Goal: Task Accomplishment & Management: Manage account settings

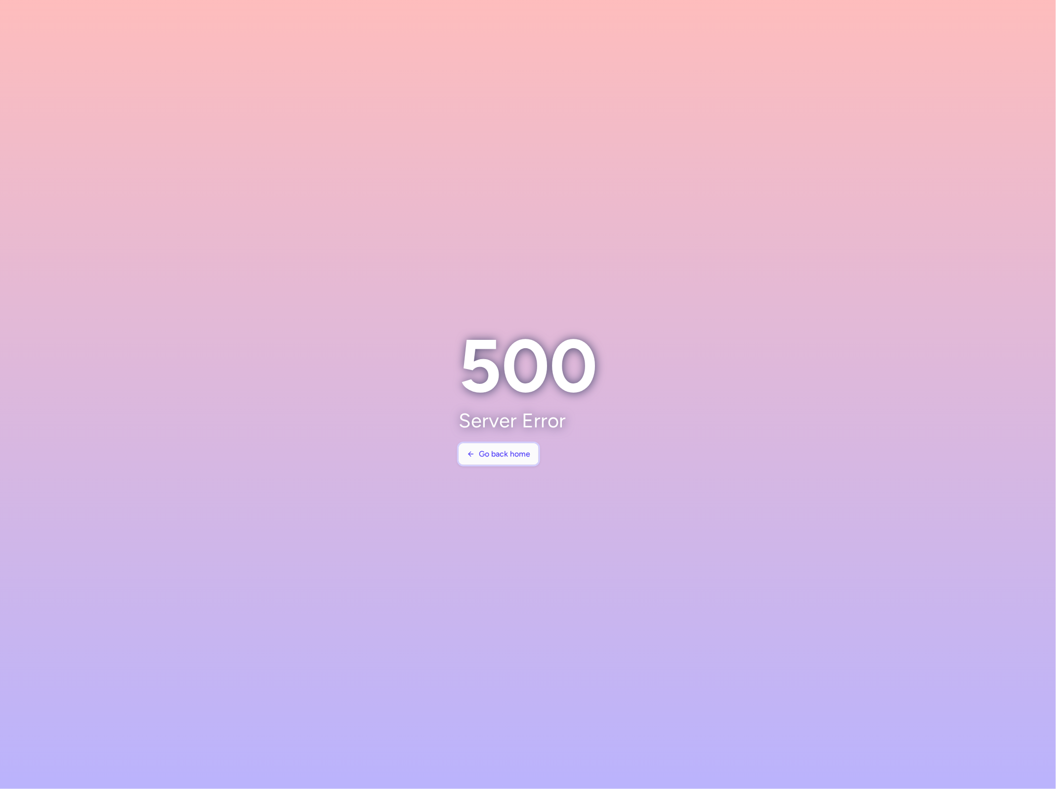
click at [539, 446] on button "Go back home" at bounding box center [499, 454] width 80 height 22
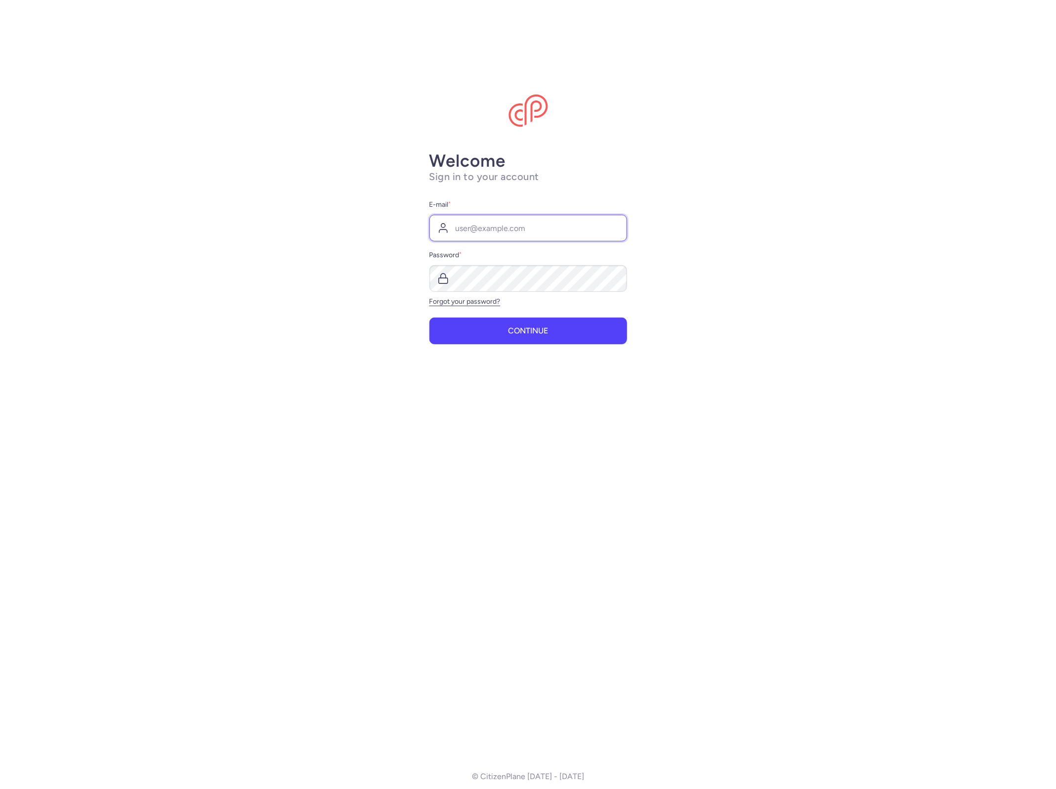
click at [526, 232] on input "E-mail *" at bounding box center [529, 228] width 198 height 27
type input "[EMAIL_ADDRESS][DOMAIN_NAME]"
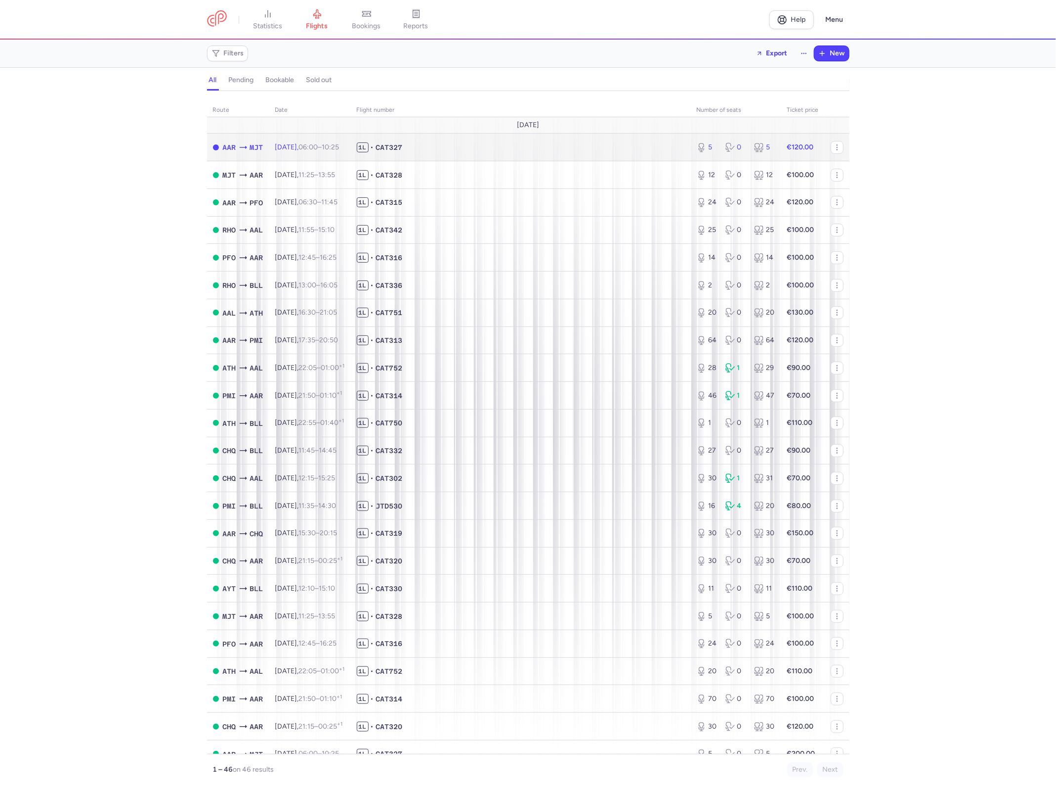
click at [320, 152] on td "[DATE] 06:00 – 10:25 +0" at bounding box center [310, 147] width 82 height 28
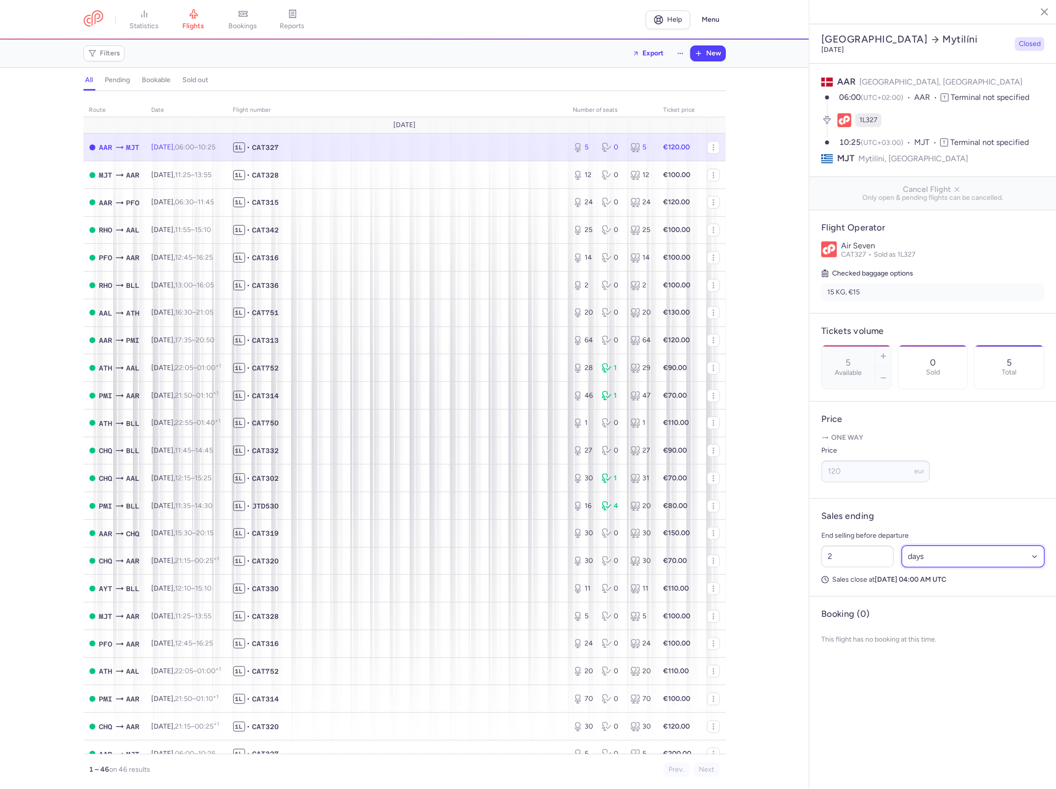
click at [945, 545] on select "Select an option hours days" at bounding box center [973, 556] width 143 height 22
select select "hours"
click at [902, 545] on select "Select an option hours days" at bounding box center [973, 556] width 143 height 22
click at [867, 545] on input "2" at bounding box center [858, 556] width 73 height 22
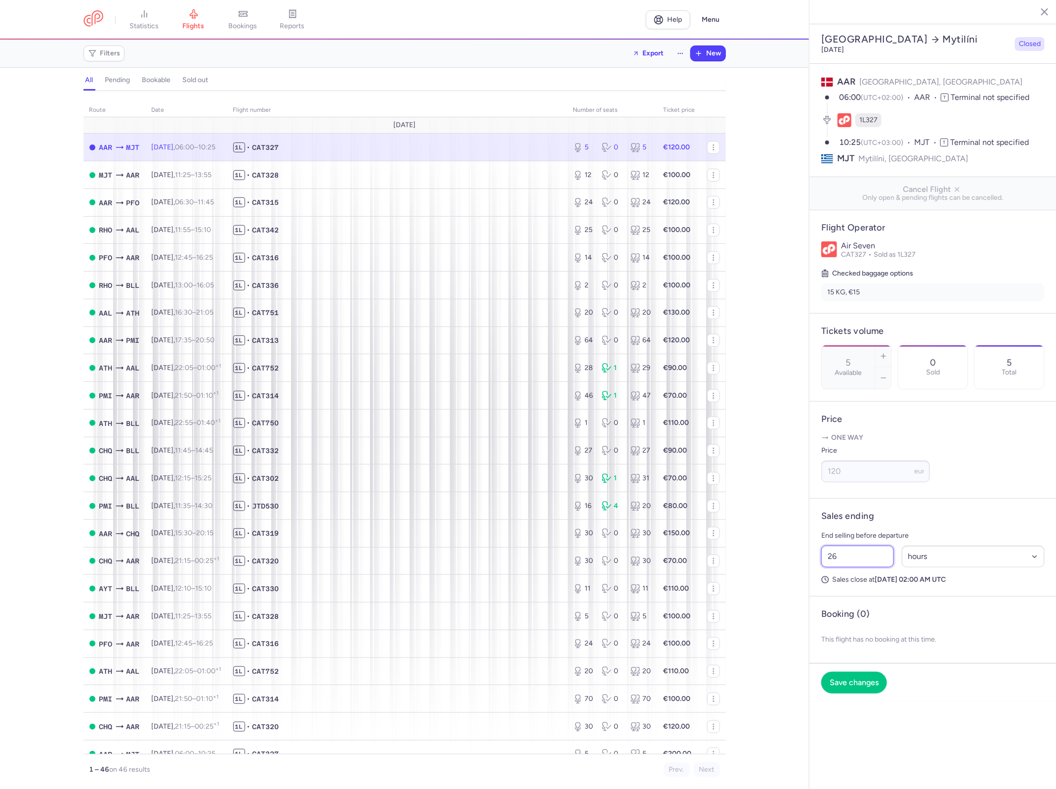
type input "2"
type input "3"
type input "35"
click at [864, 671] on button "Save changes" at bounding box center [855, 682] width 66 height 22
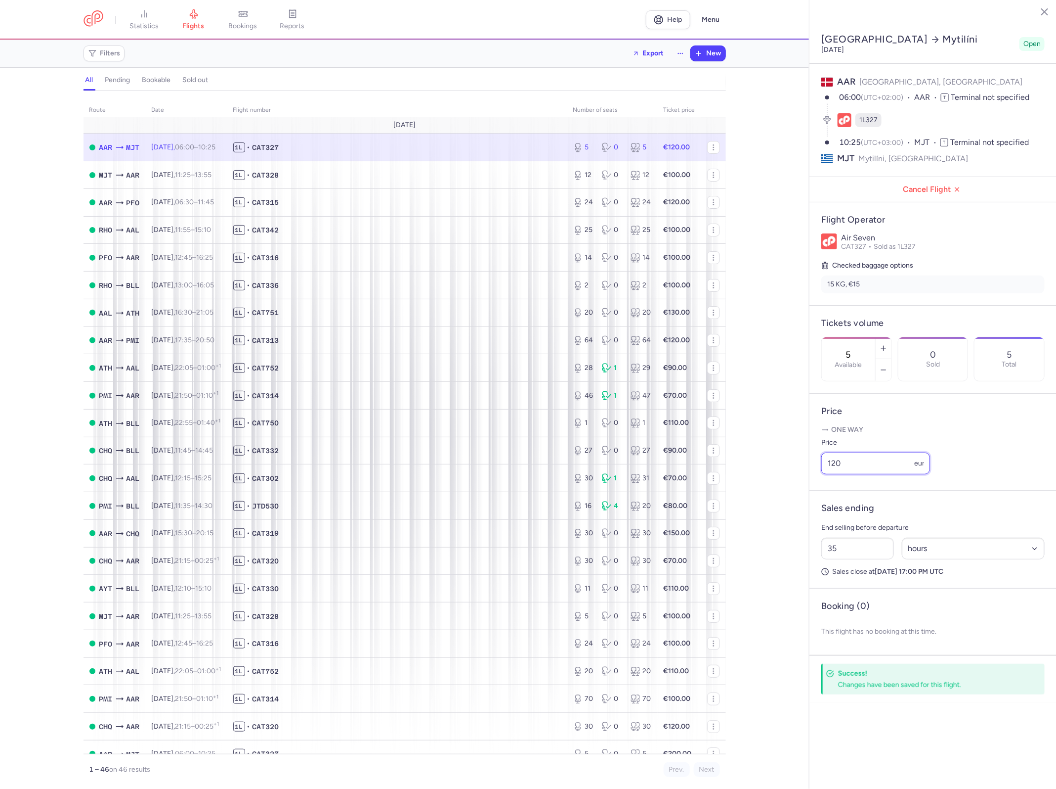
click at [887, 452] on input "120" at bounding box center [876, 463] width 109 height 22
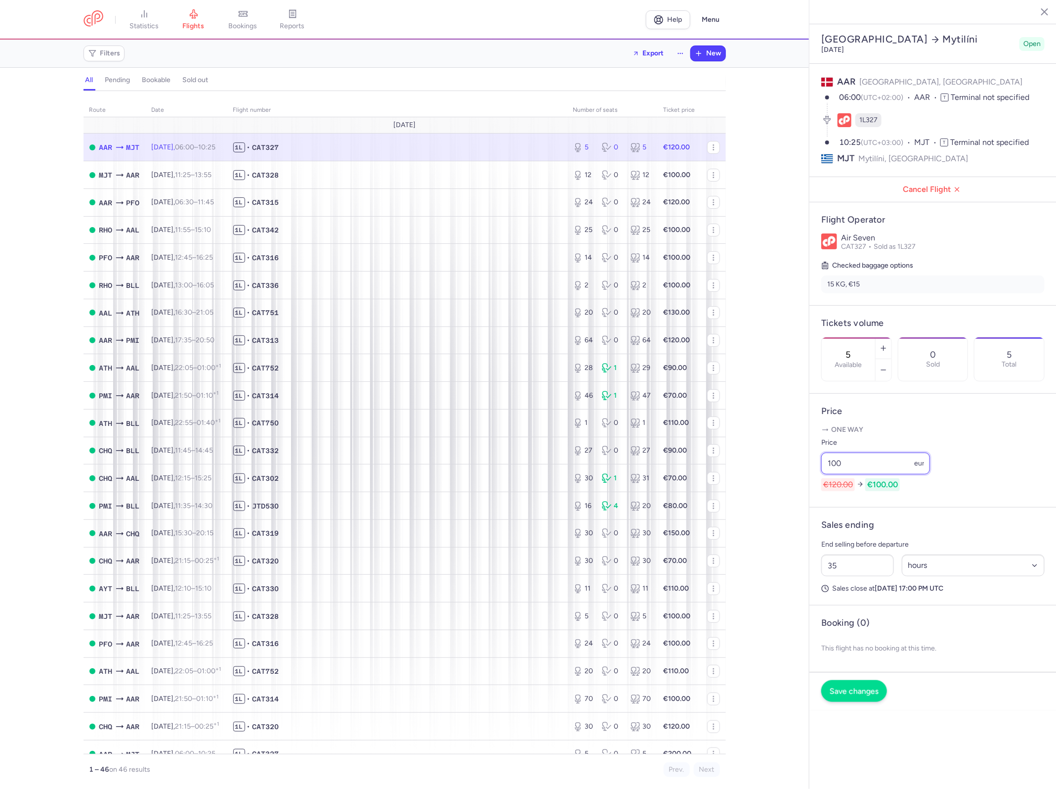
type input "100"
click at [869, 687] on span "Save changes" at bounding box center [854, 691] width 49 height 9
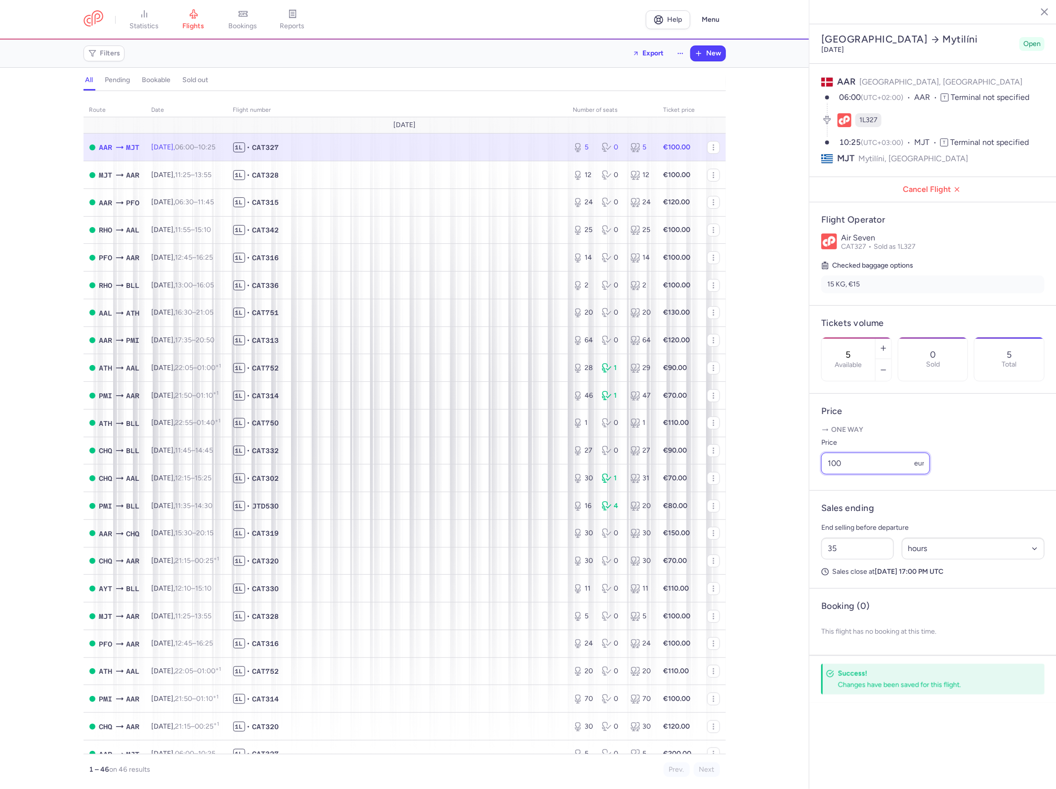
click at [873, 452] on input "100" at bounding box center [876, 463] width 109 height 22
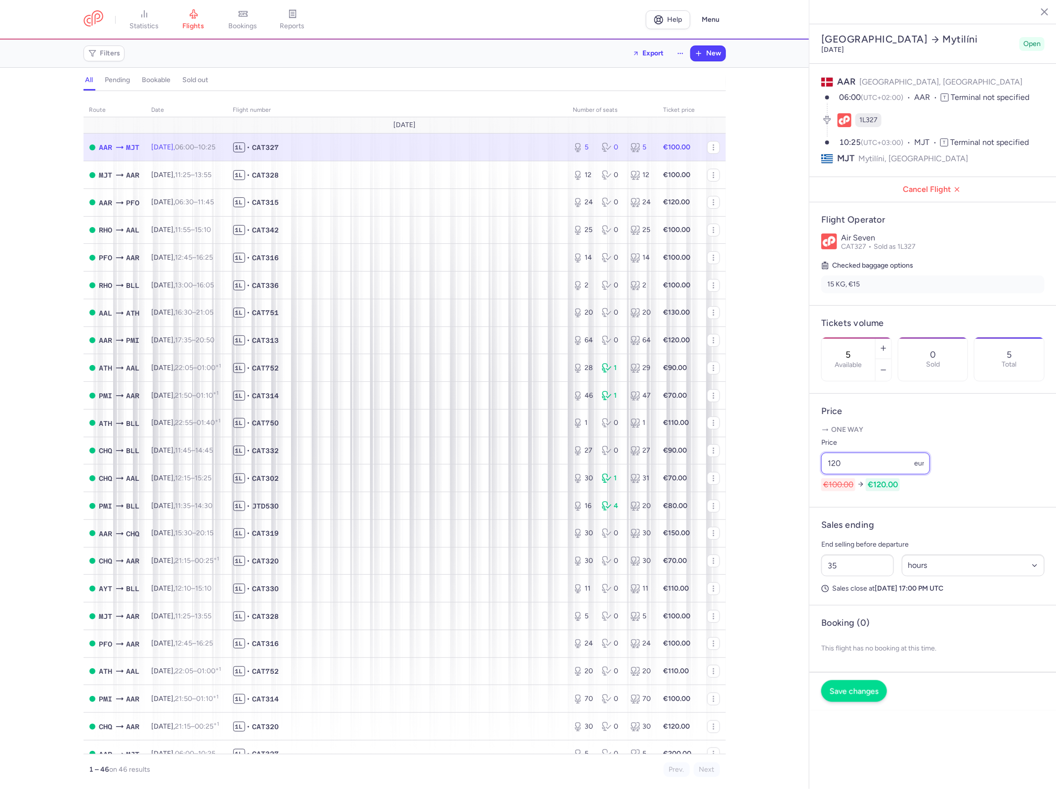
type input "120"
click at [851, 687] on span "Save changes" at bounding box center [854, 691] width 49 height 9
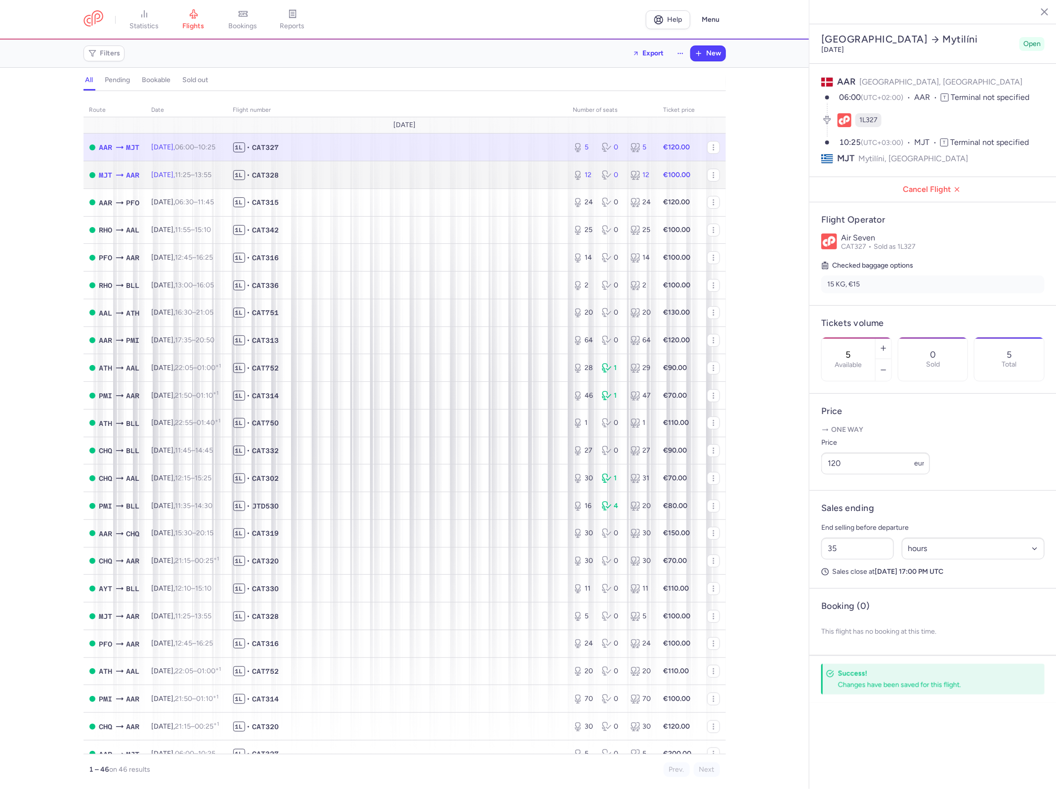
click at [447, 172] on span "1L • CAT328" at bounding box center [397, 175] width 328 height 10
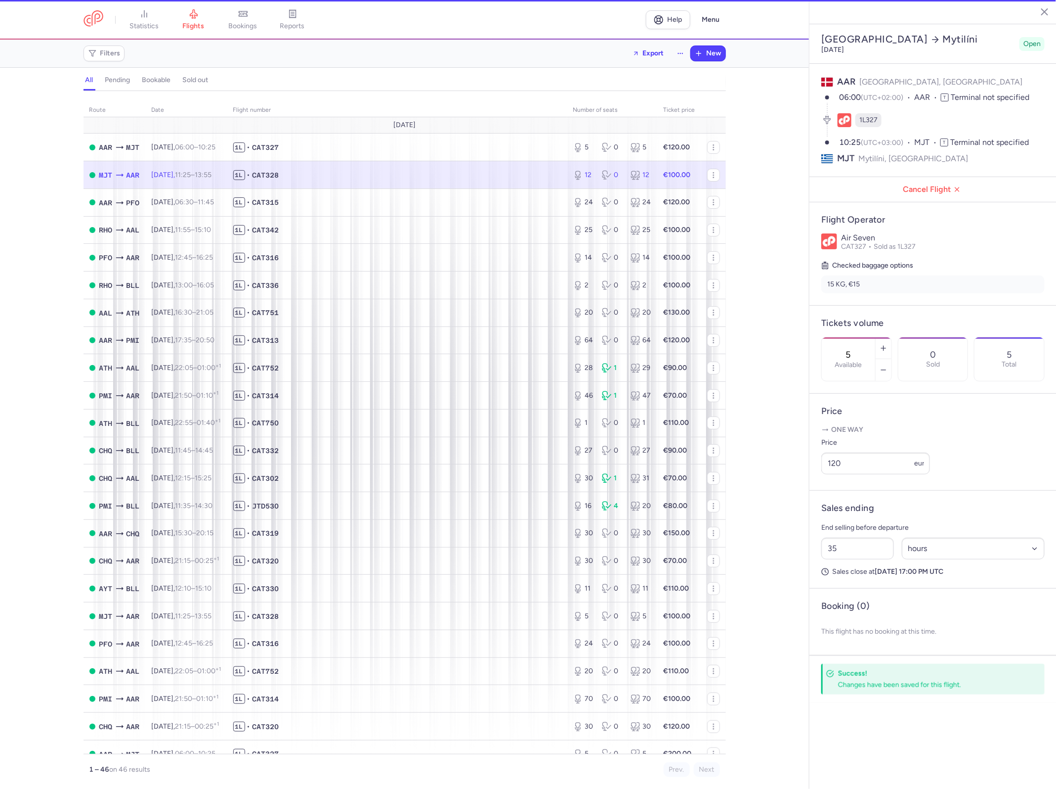
type input "12"
type input "2"
select select "days"
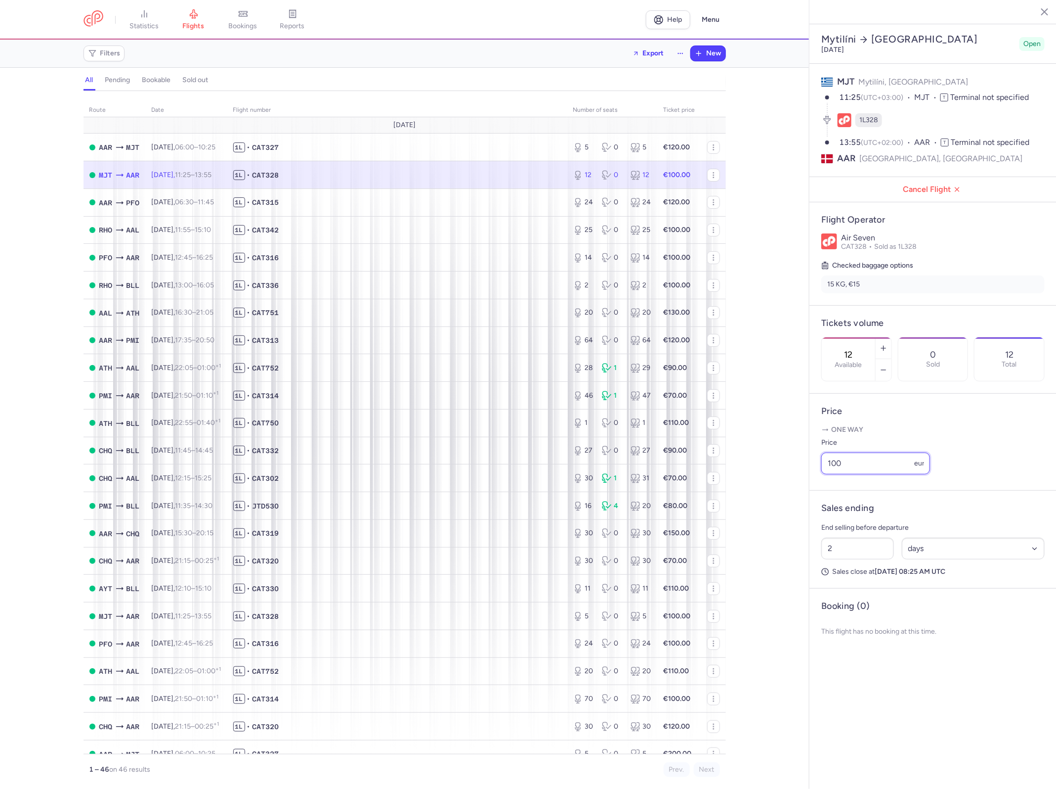
click at [867, 452] on input "100" at bounding box center [876, 463] width 109 height 22
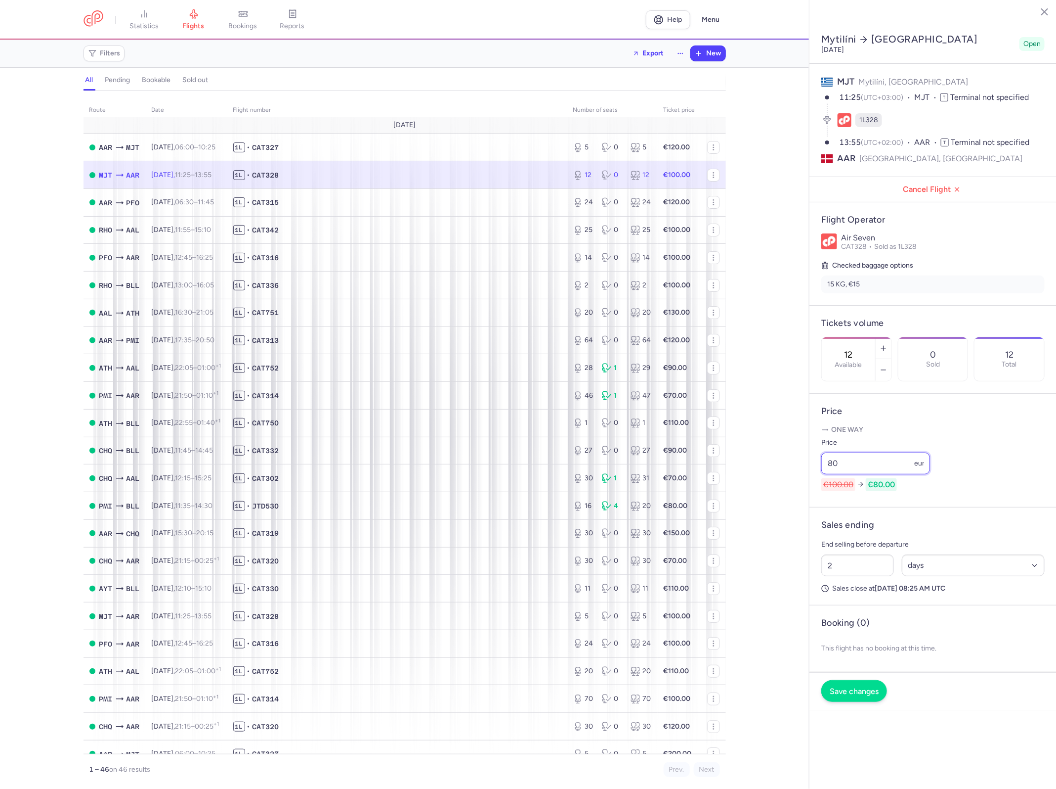
type input "80"
click at [826, 680] on button "Save changes" at bounding box center [855, 691] width 66 height 22
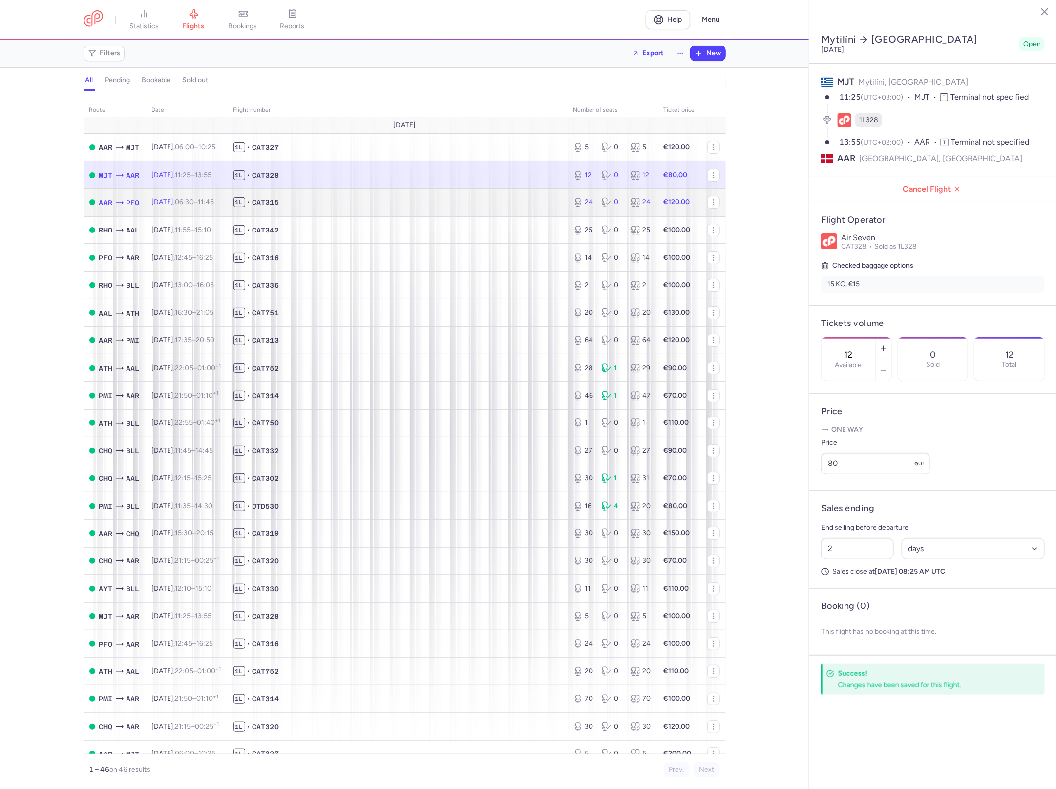
click at [478, 206] on span "1L • CAT315" at bounding box center [397, 202] width 328 height 10
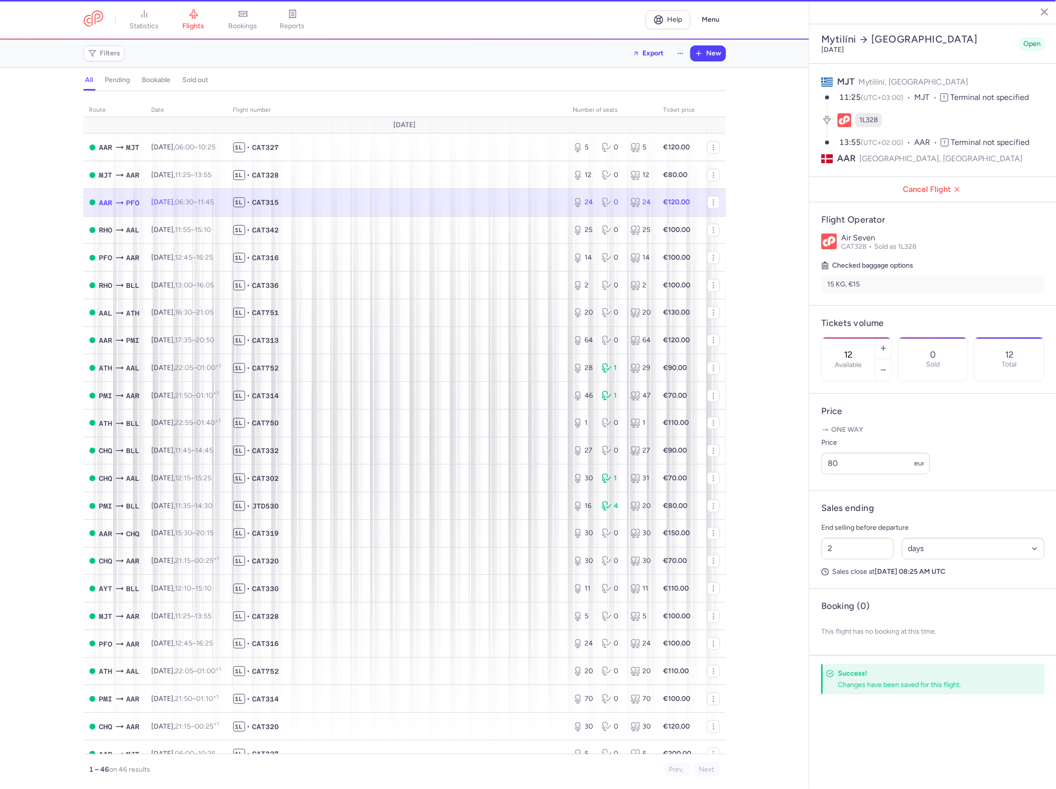
type input "24"
type input "39"
select select "hours"
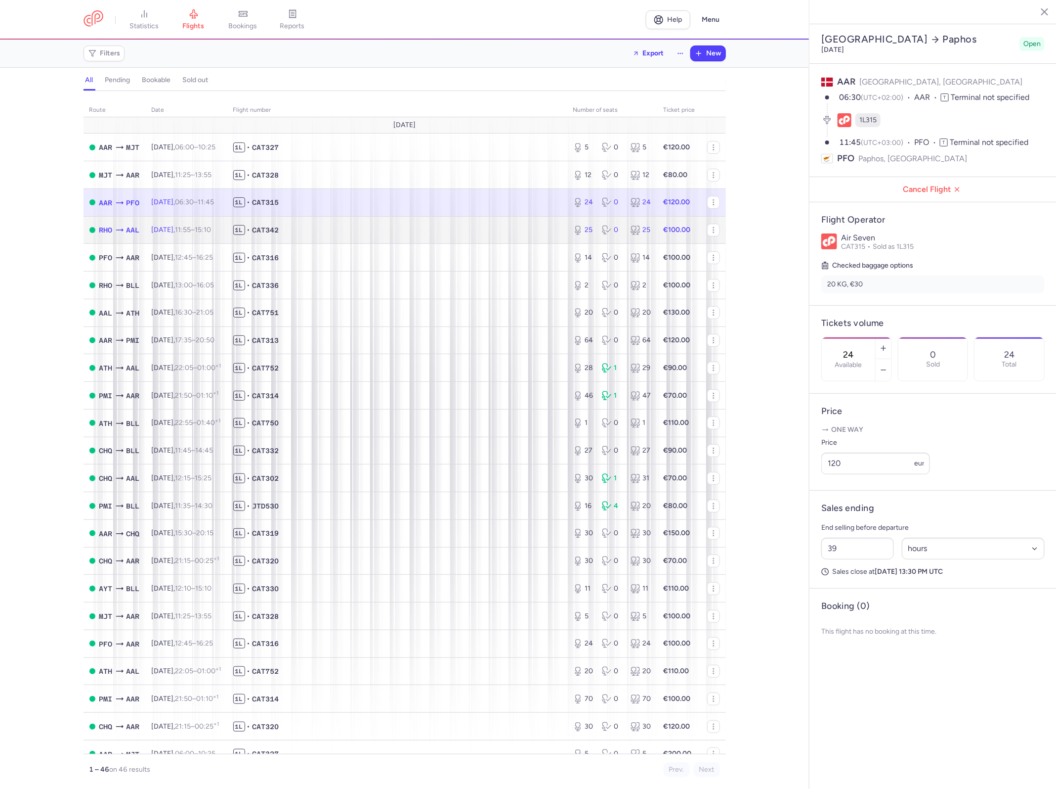
click at [482, 227] on span "1L • CAT342" at bounding box center [397, 230] width 328 height 10
type input "25"
type input "43"
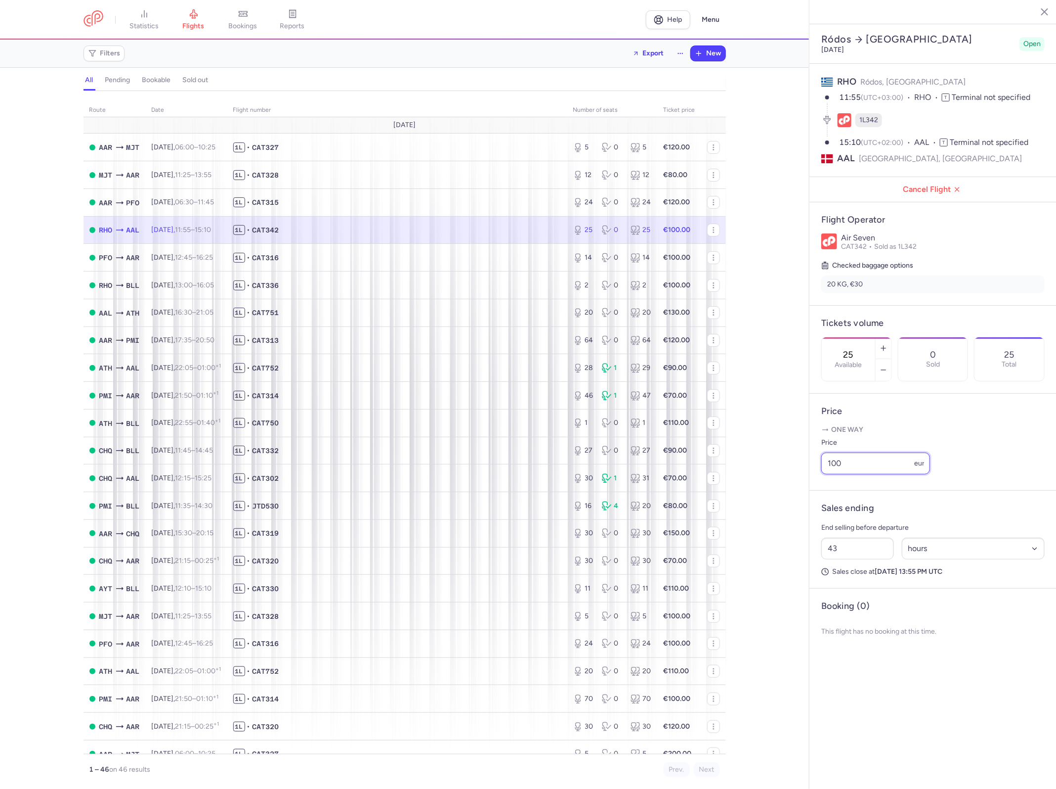
click at [869, 452] on input "100" at bounding box center [876, 463] width 109 height 22
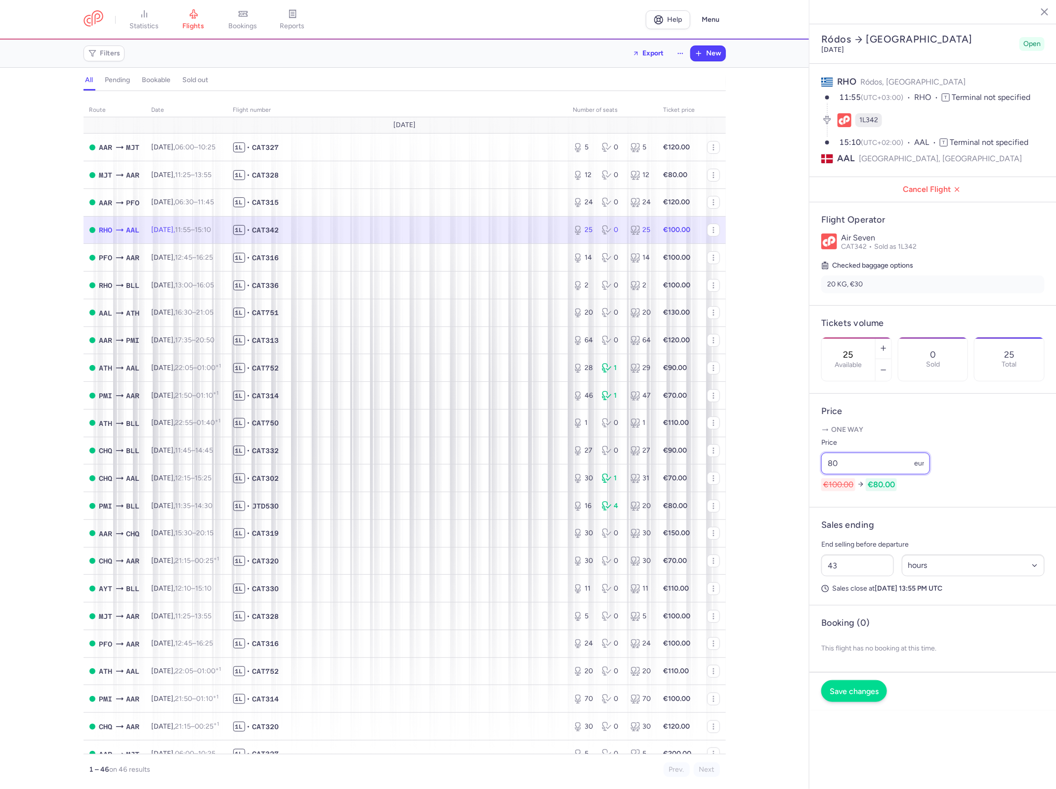
type input "80"
click at [871, 680] on button "Save changes" at bounding box center [855, 691] width 66 height 22
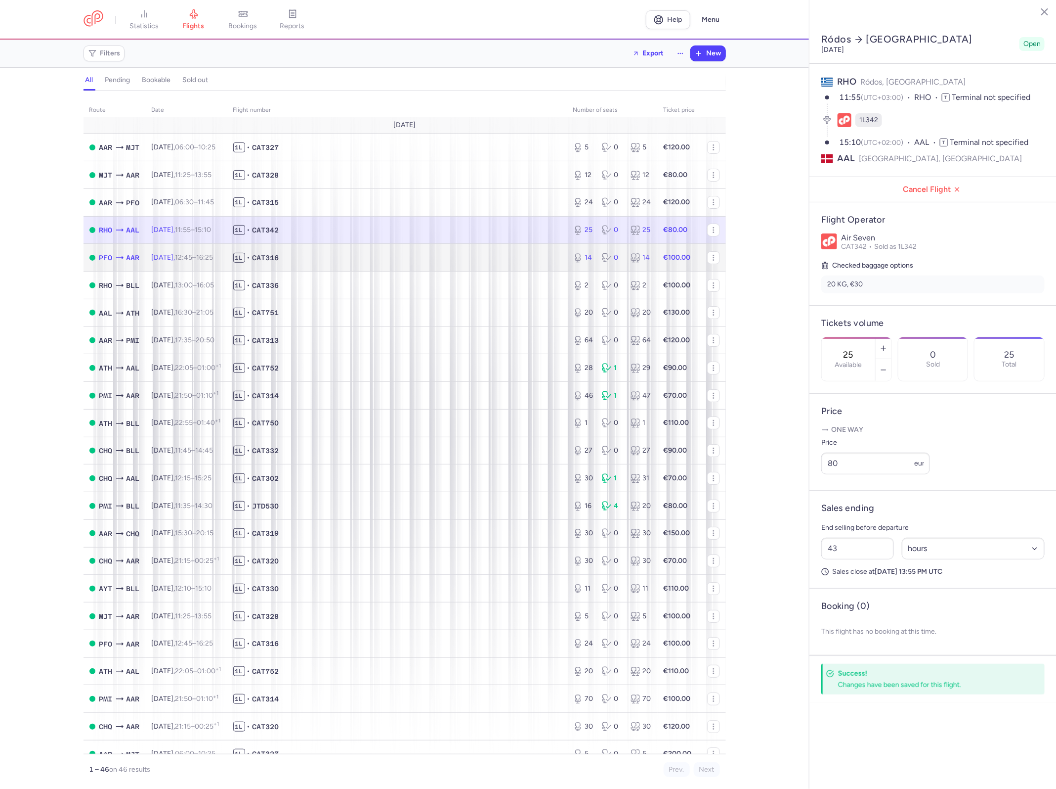
click at [487, 256] on span "1L • CAT316" at bounding box center [397, 258] width 328 height 10
type input "14"
type input "26"
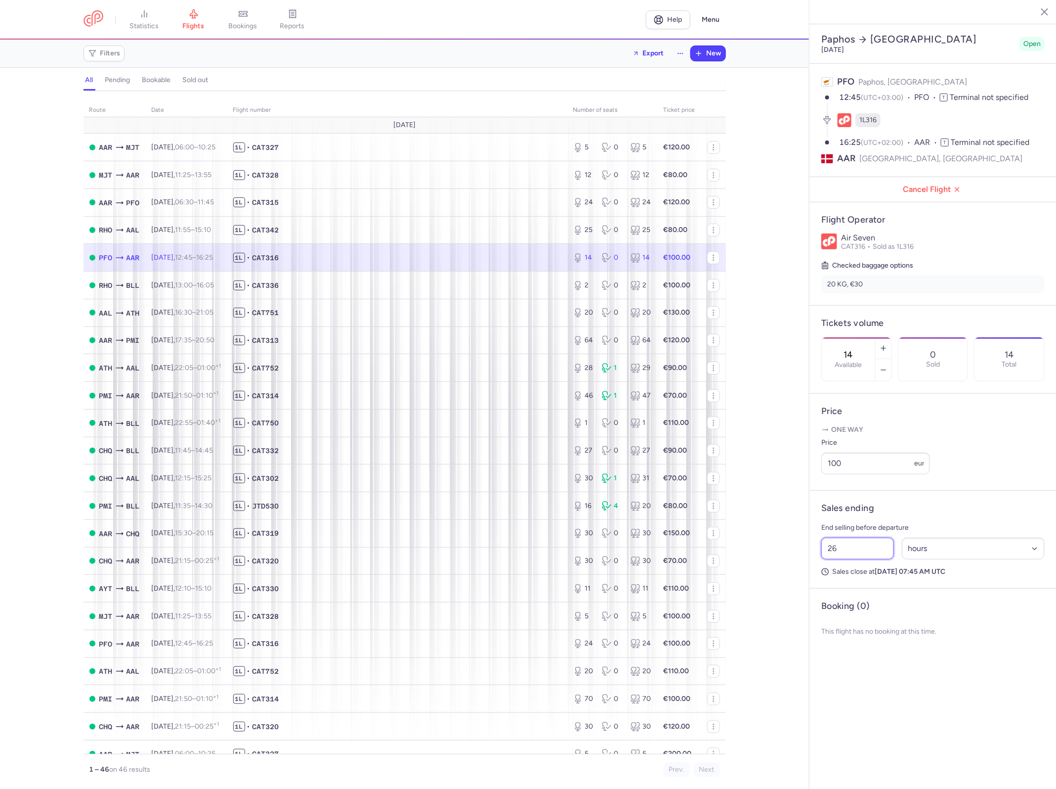
click at [860, 537] on input "26" at bounding box center [858, 548] width 73 height 22
click at [868, 452] on input "100" at bounding box center [876, 463] width 109 height 22
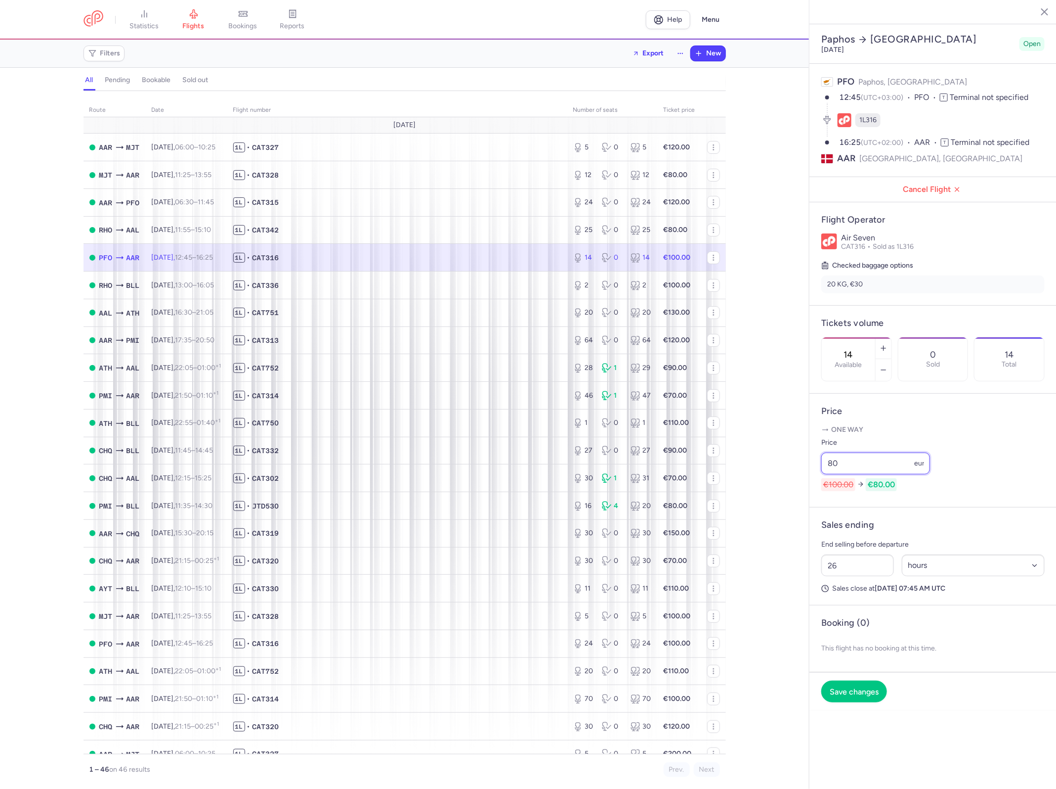
type input "80"
click at [851, 672] on footer "Save changes" at bounding box center [933, 691] width 247 height 38
click at [852, 680] on button "Save changes" at bounding box center [855, 691] width 66 height 22
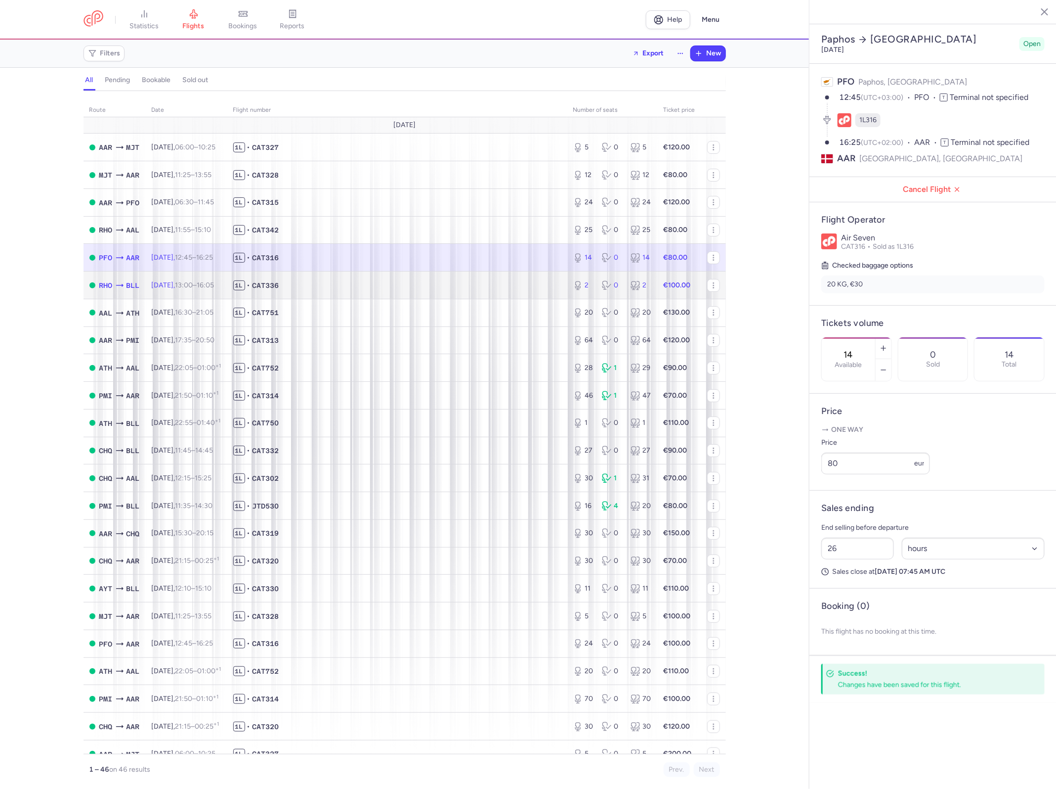
click at [480, 285] on span "1L • CAT336" at bounding box center [397, 285] width 328 height 10
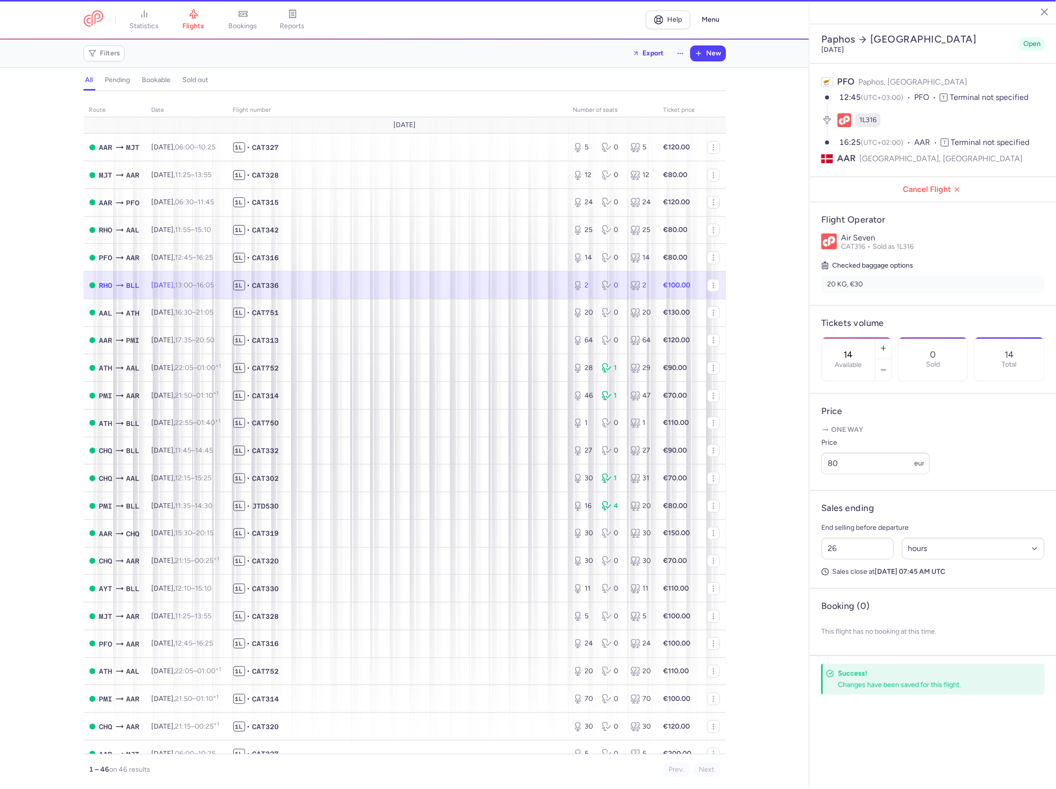
type input "2"
type input "30"
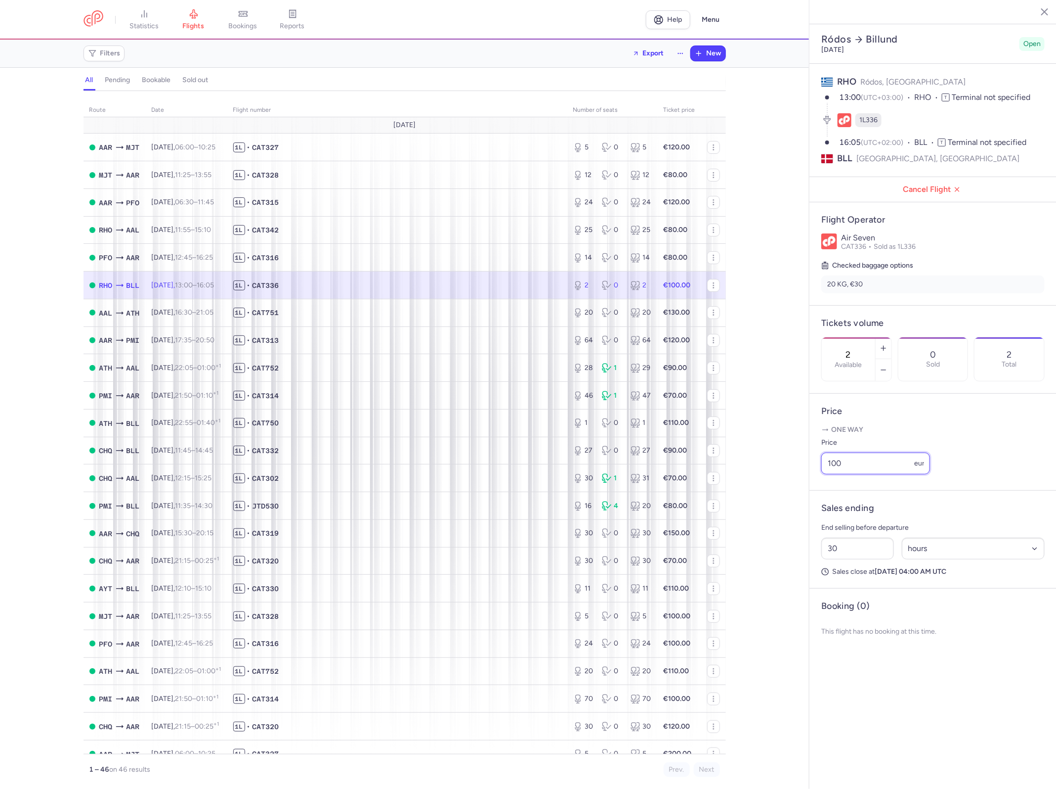
click at [890, 452] on input "100" at bounding box center [876, 463] width 109 height 22
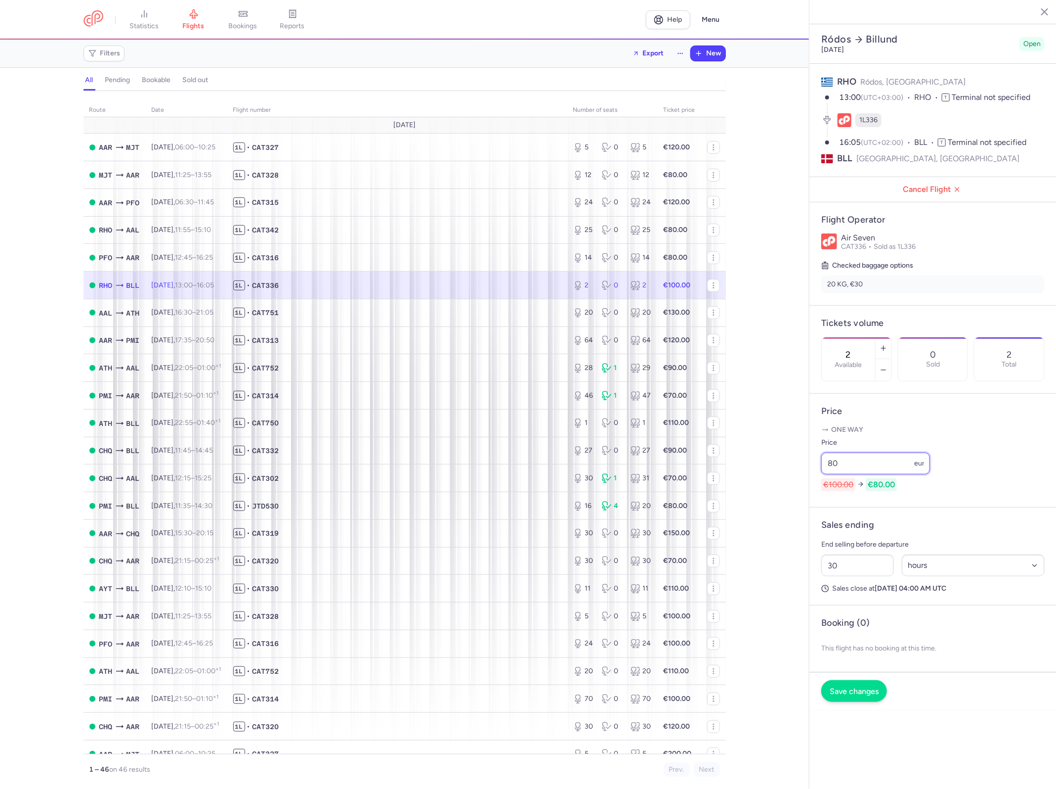
type input "80"
click at [856, 680] on button "Save changes" at bounding box center [855, 691] width 66 height 22
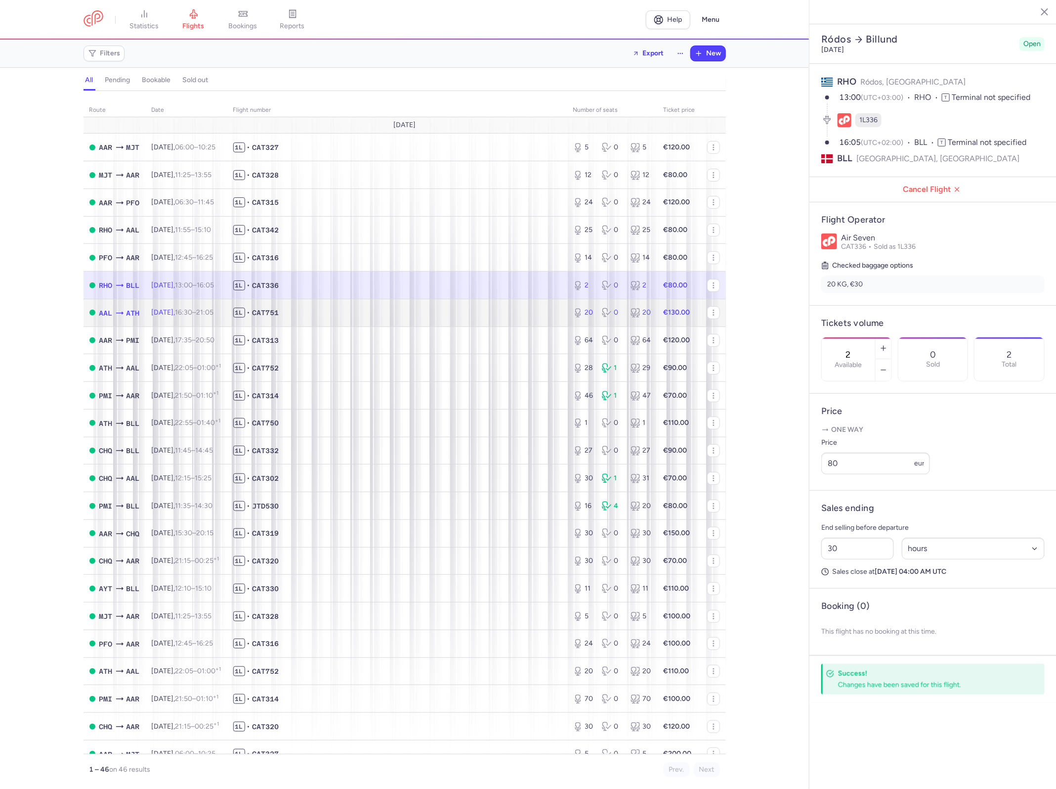
click at [498, 320] on td "1L • CAT751" at bounding box center [397, 313] width 340 height 28
type input "20"
type input "26"
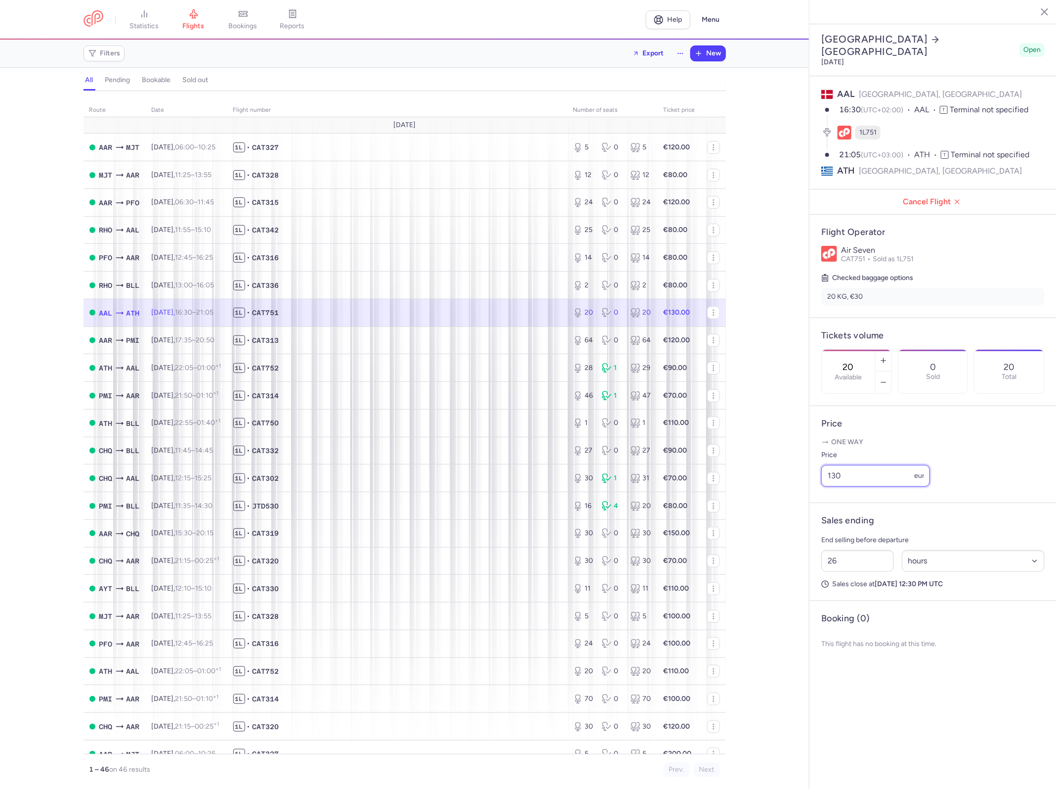
click at [874, 465] on input "130" at bounding box center [876, 476] width 109 height 22
click at [861, 465] on input "130" at bounding box center [876, 476] width 109 height 22
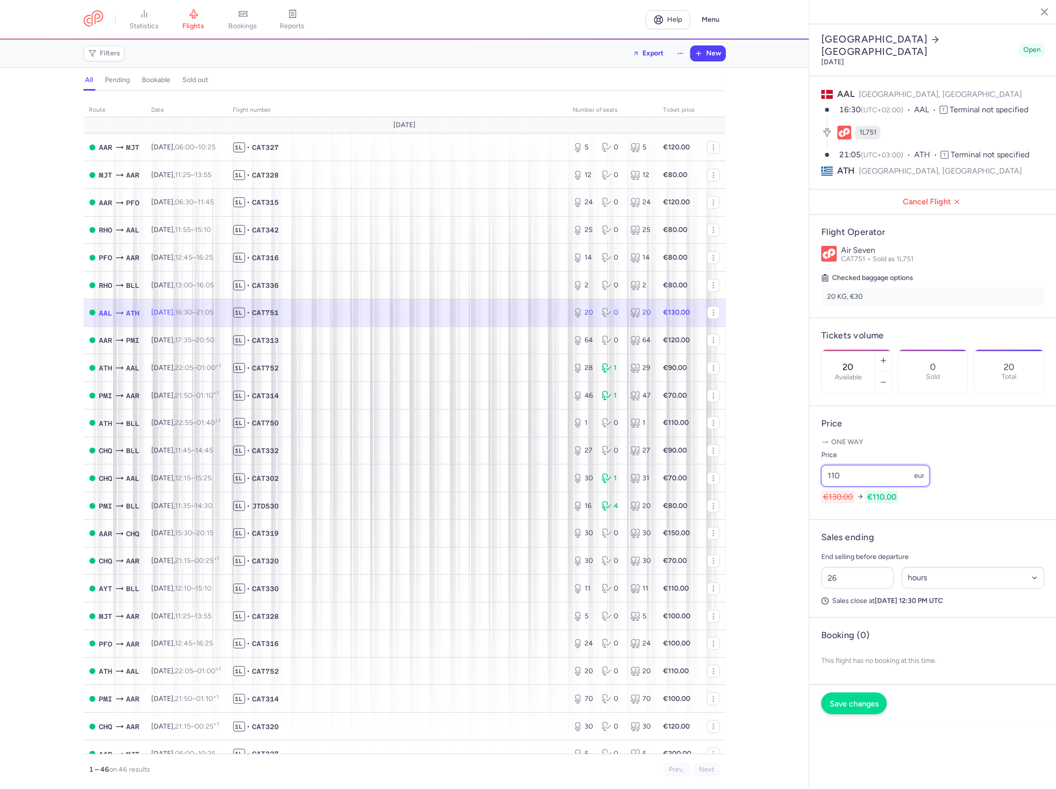
type input "110"
click at [859, 699] on span "Save changes" at bounding box center [854, 703] width 49 height 9
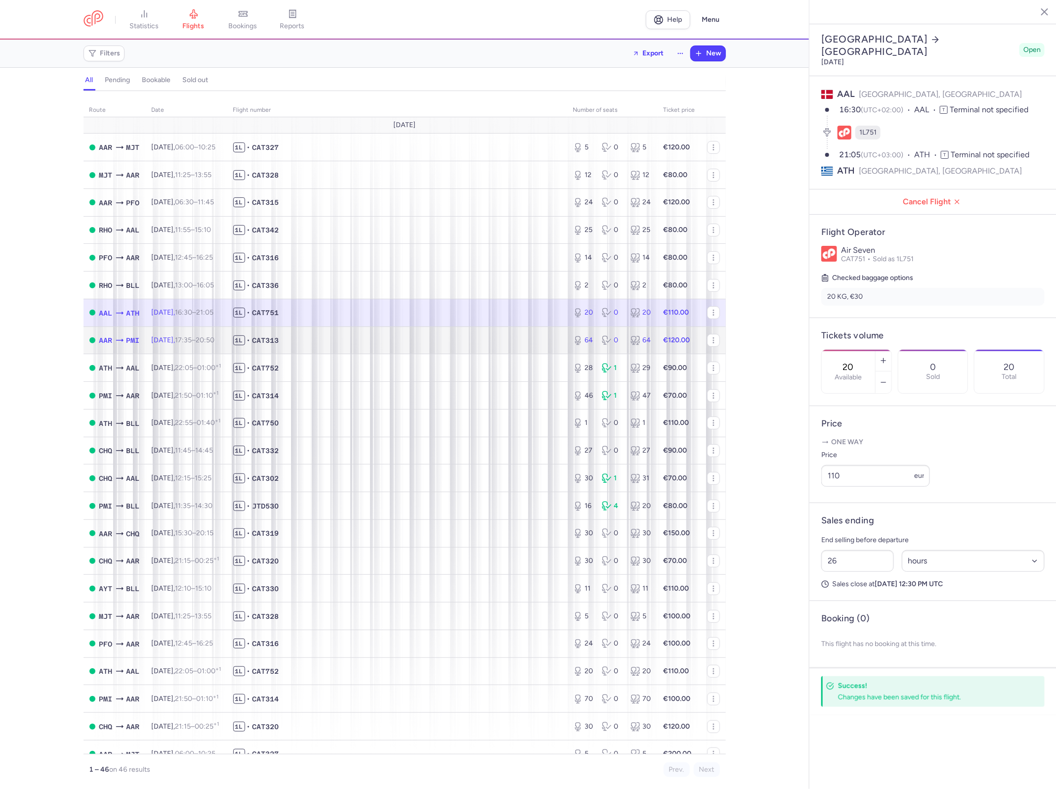
click at [485, 343] on span "1L • CAT313" at bounding box center [397, 340] width 328 height 10
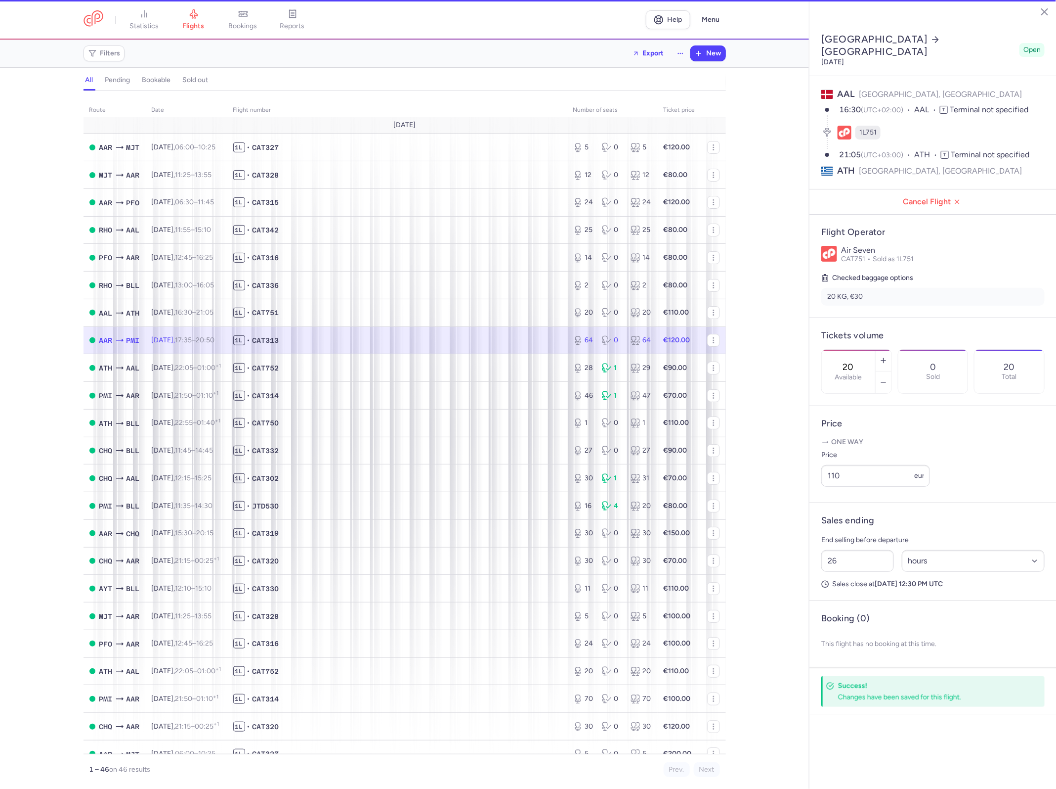
type input "64"
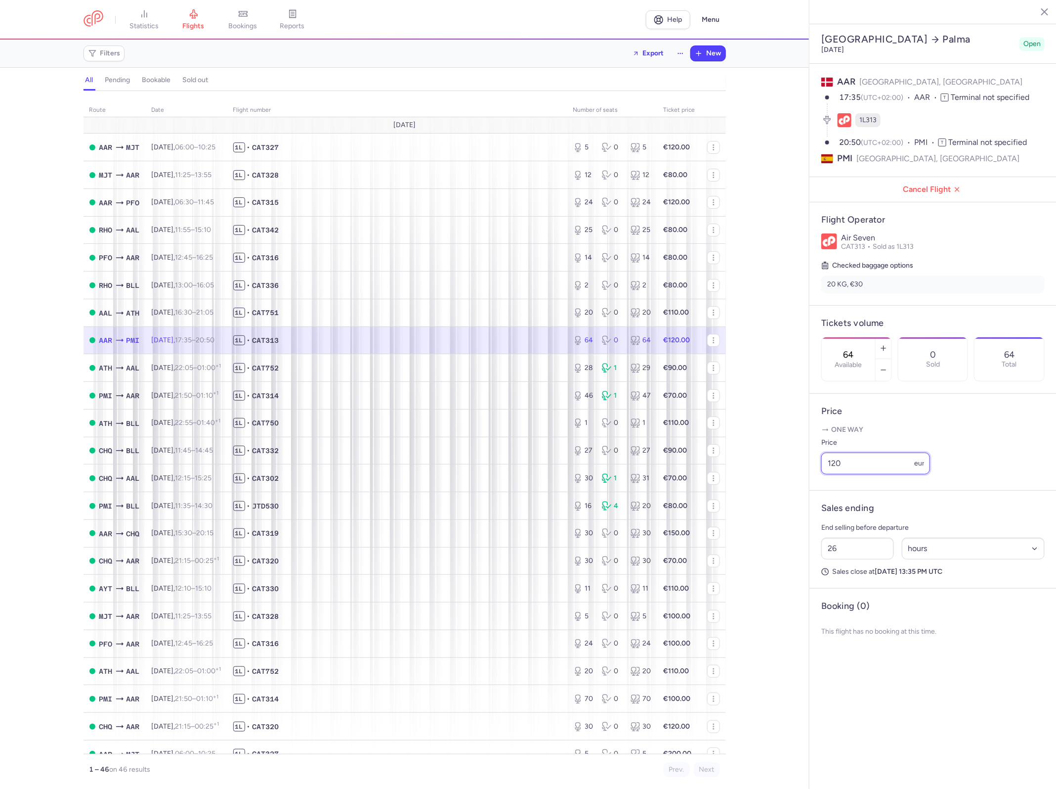
click at [856, 452] on input "120" at bounding box center [876, 463] width 109 height 22
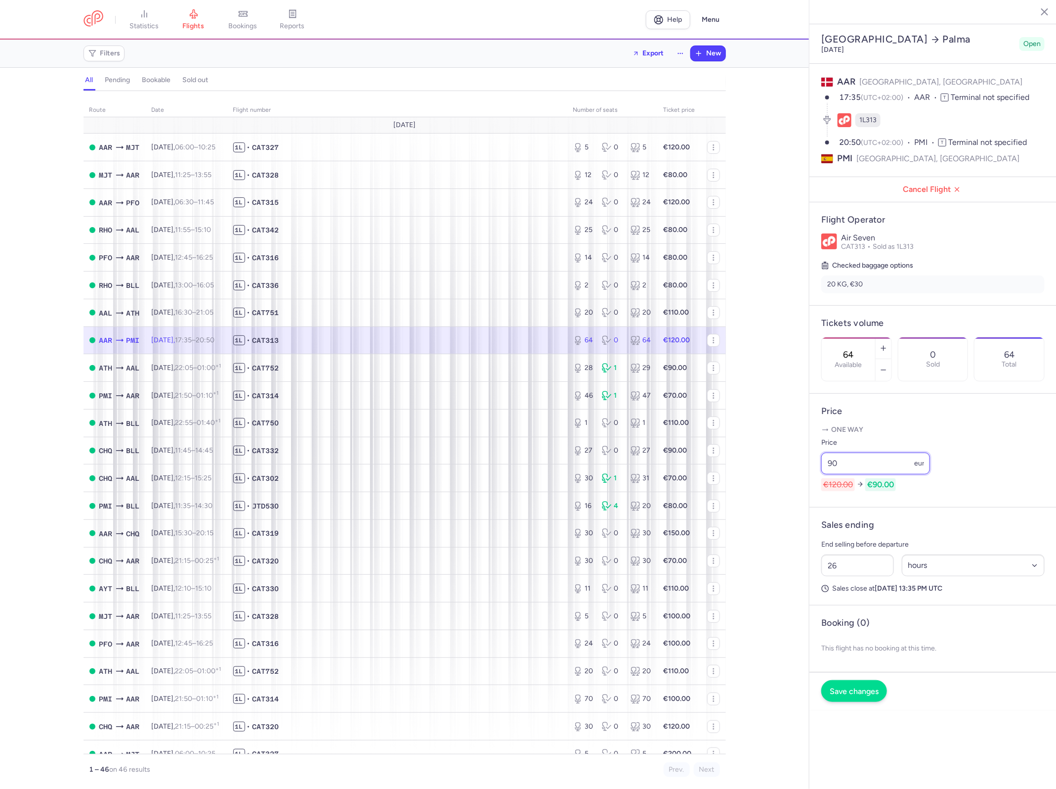
type input "90"
click at [862, 680] on button "Save changes" at bounding box center [855, 691] width 66 height 22
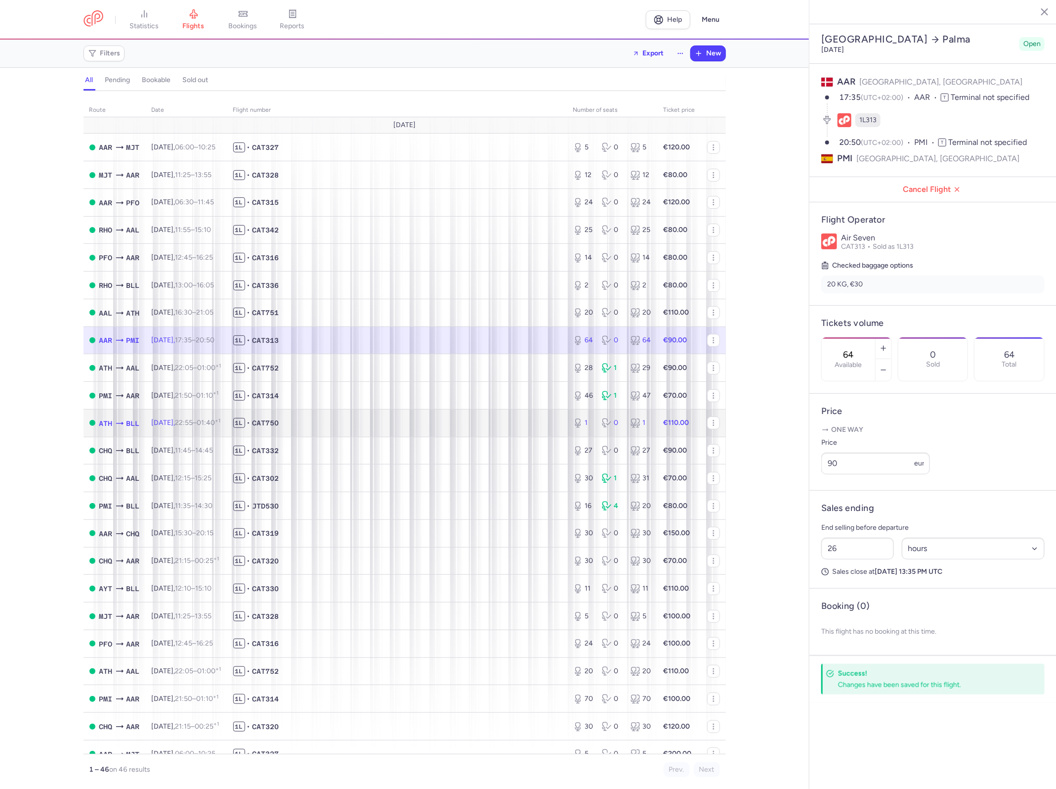
click at [439, 427] on span "1L • CAT750" at bounding box center [397, 423] width 328 height 10
type input "1"
type input "31"
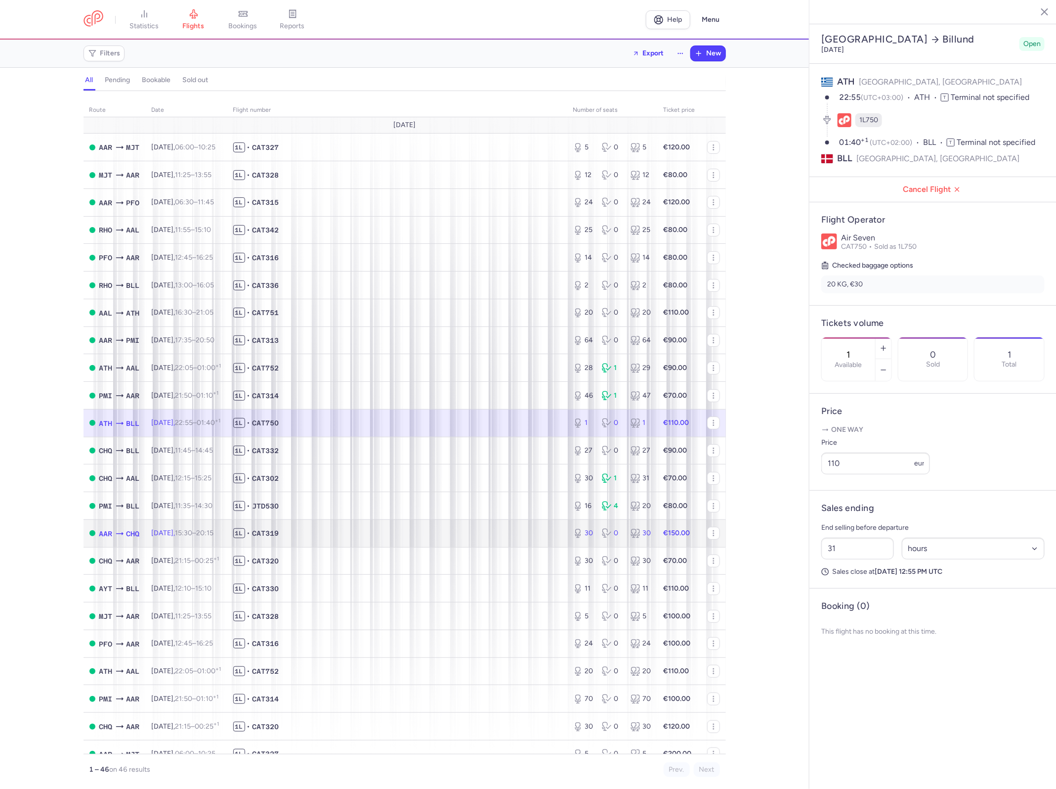
click at [436, 533] on span "1L • CAT319" at bounding box center [397, 533] width 328 height 10
type input "30"
type input "2"
select select "days"
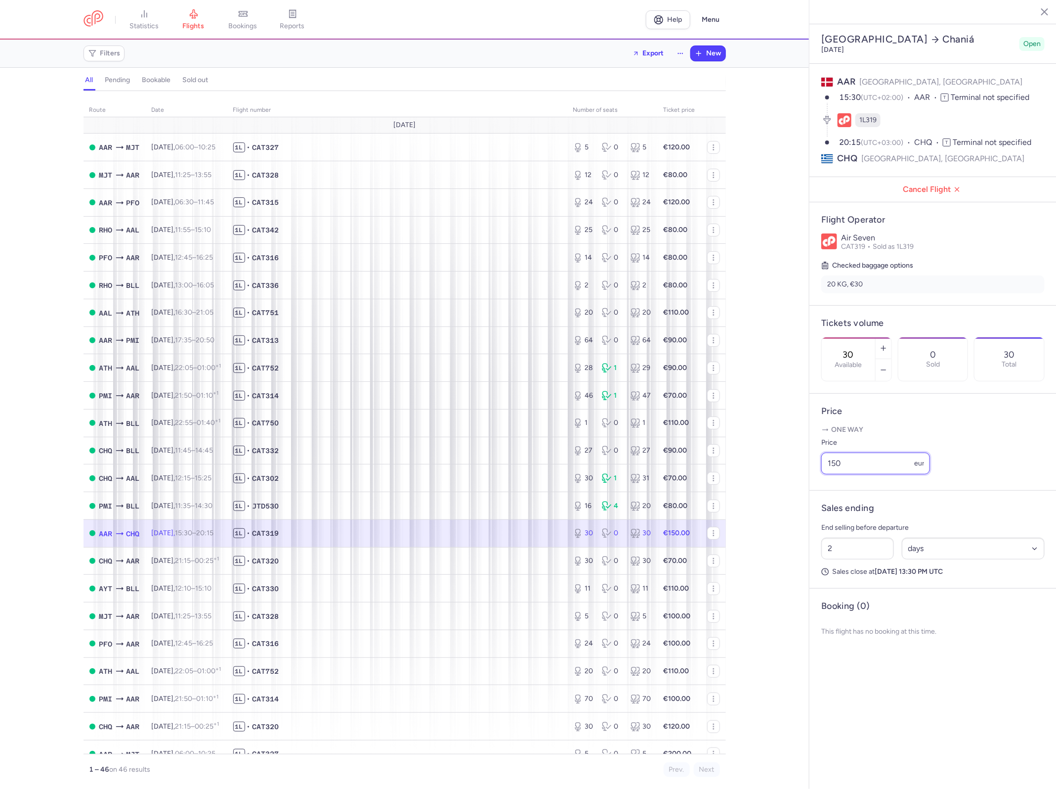
click at [874, 452] on input "150" at bounding box center [876, 463] width 109 height 22
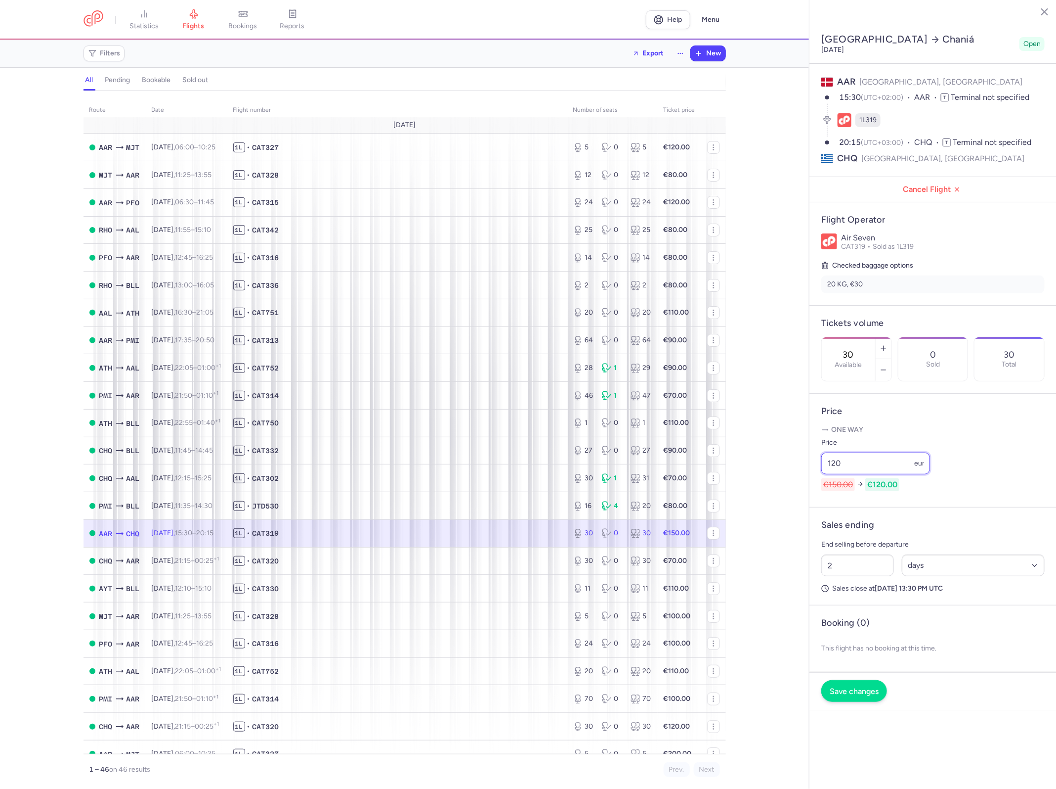
type input "120"
click at [875, 680] on button "Save changes" at bounding box center [855, 691] width 66 height 22
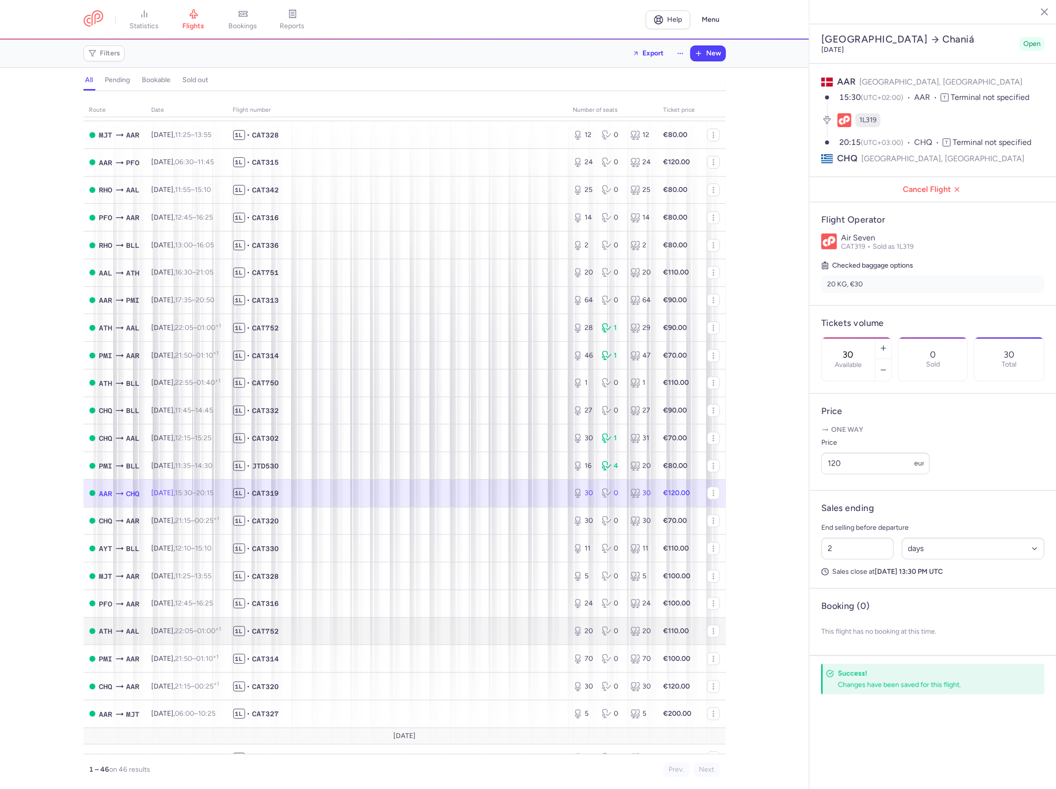
scroll to position [62, 0]
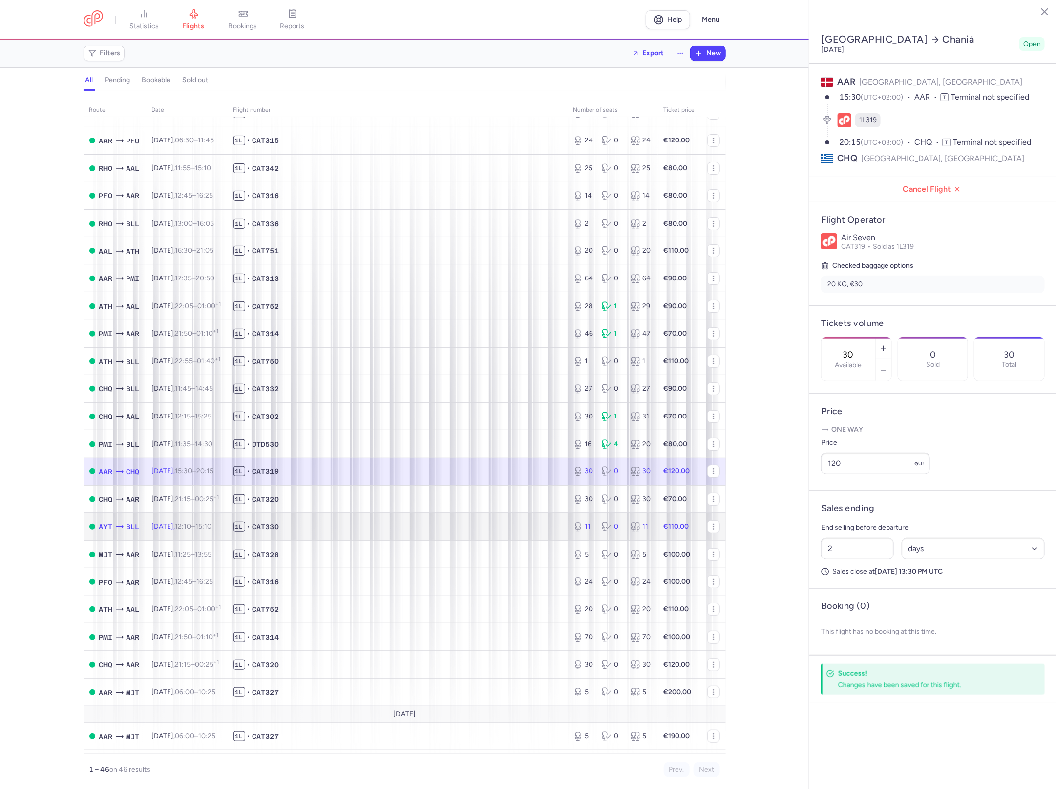
click at [451, 529] on span "1L • CAT330" at bounding box center [397, 527] width 328 height 10
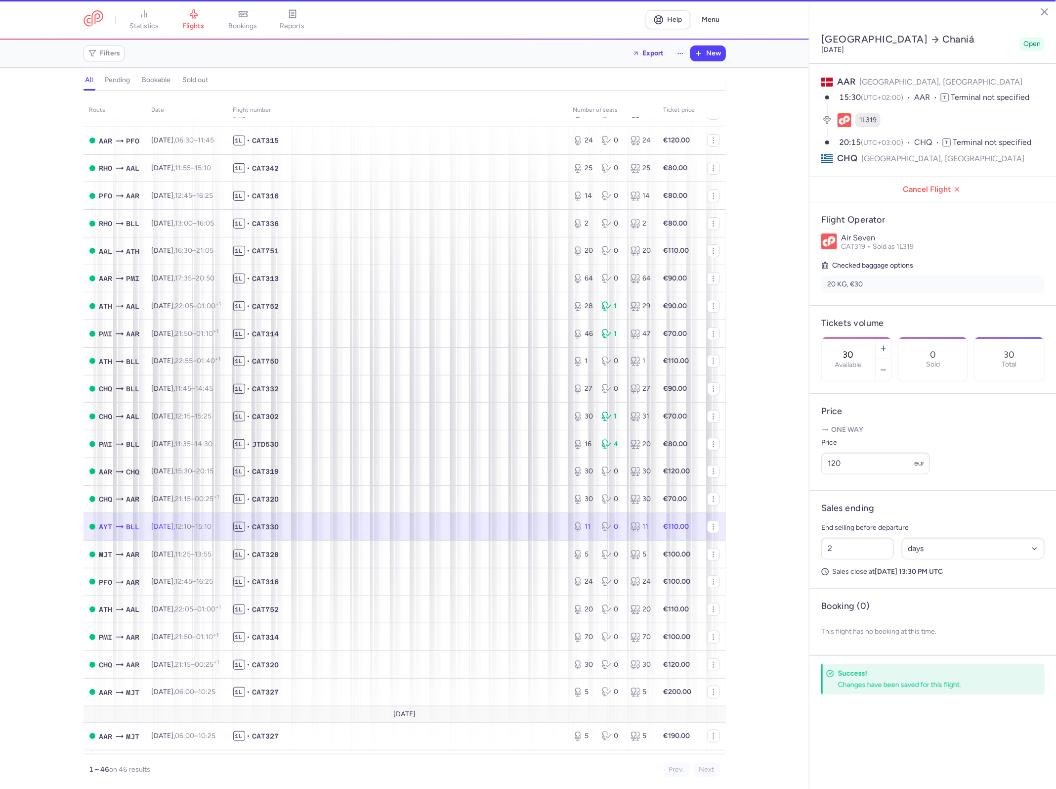
type input "11"
type input "44"
select select "hours"
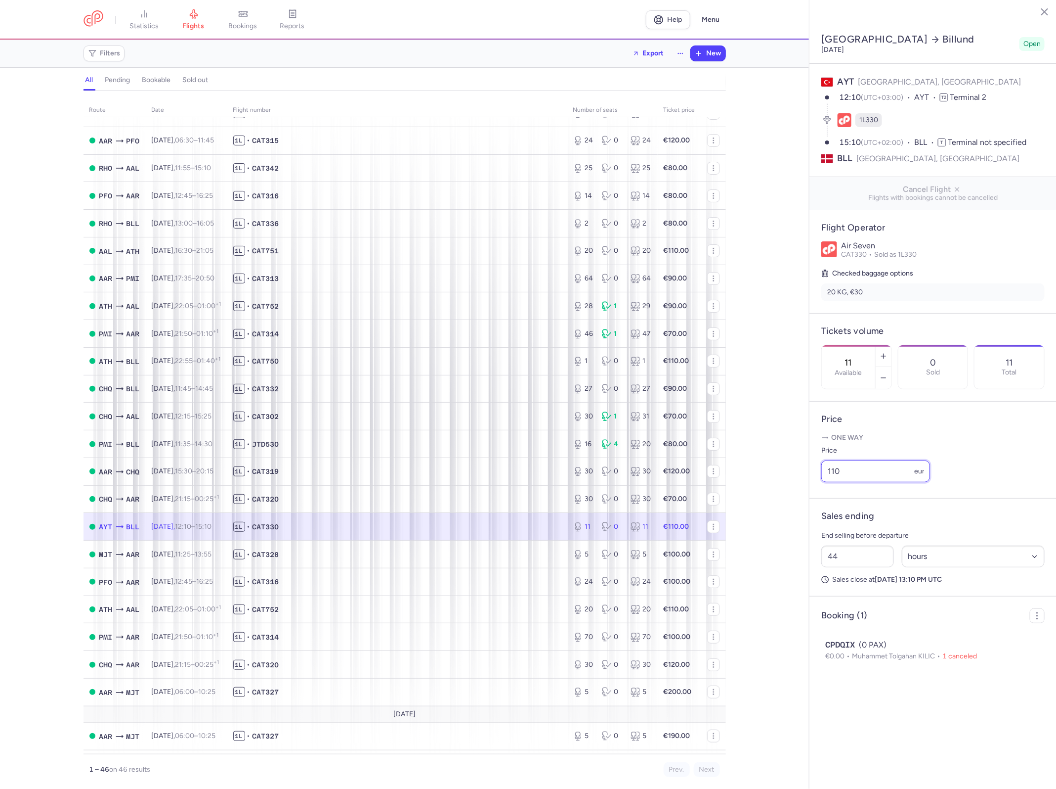
click at [857, 460] on input "110" at bounding box center [876, 471] width 109 height 22
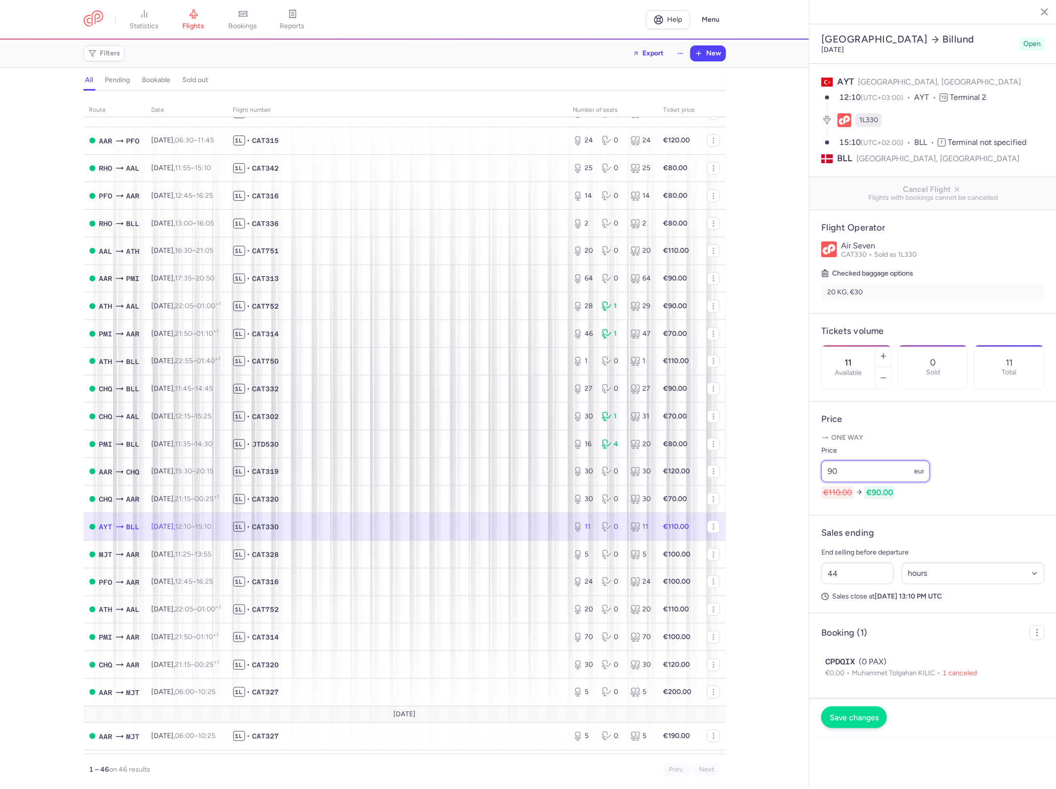
type input "90"
click at [871, 706] on button "Save changes" at bounding box center [855, 717] width 66 height 22
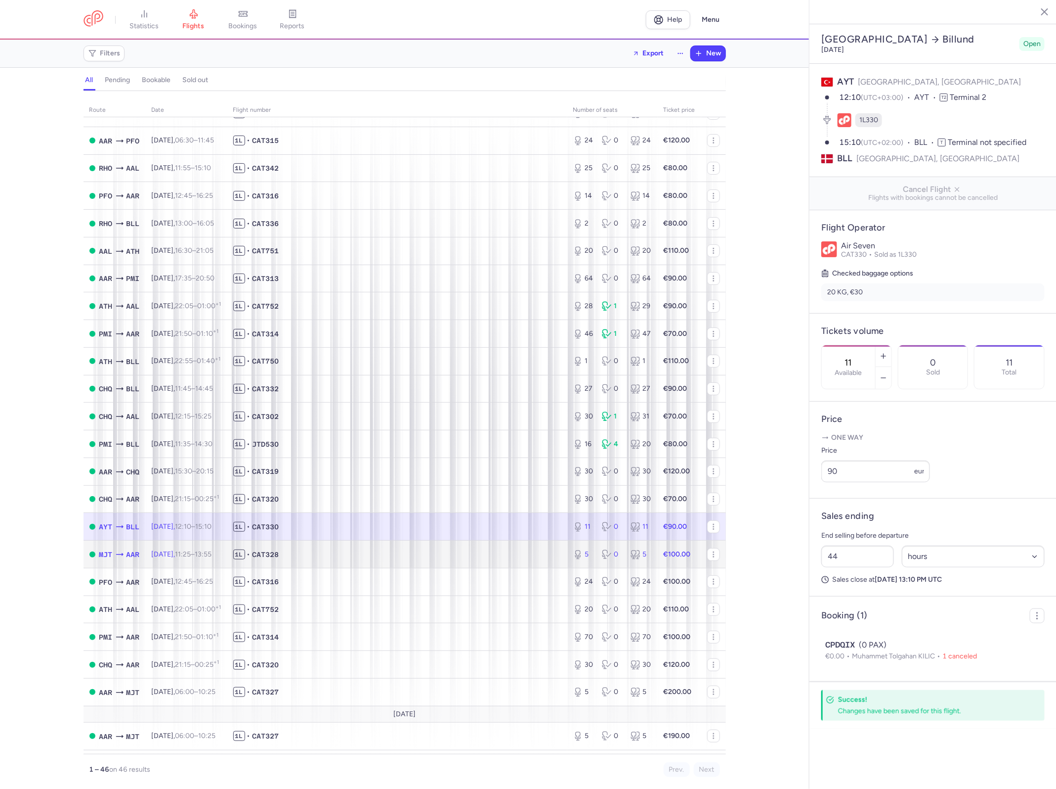
click at [458, 559] on span "1L • CAT328" at bounding box center [397, 554] width 328 height 10
type input "5"
type input "28"
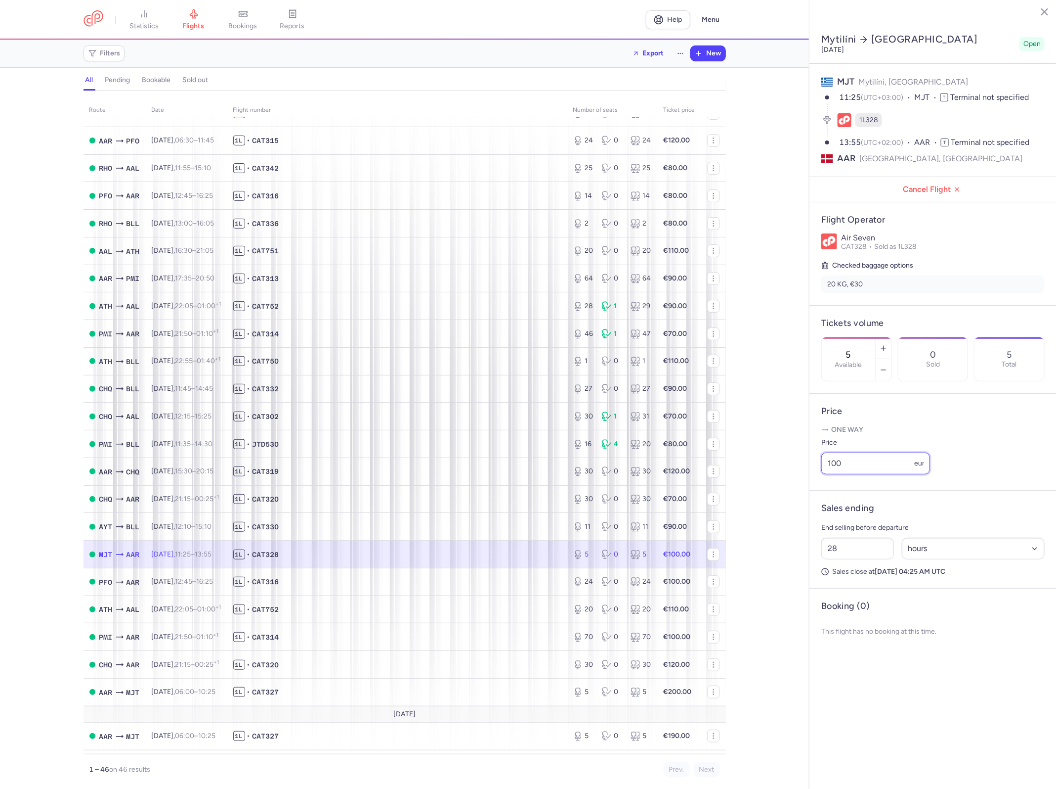
click at [851, 452] on input "100" at bounding box center [876, 463] width 109 height 22
click at [356, 581] on span "1L • CAT316" at bounding box center [397, 581] width 328 height 10
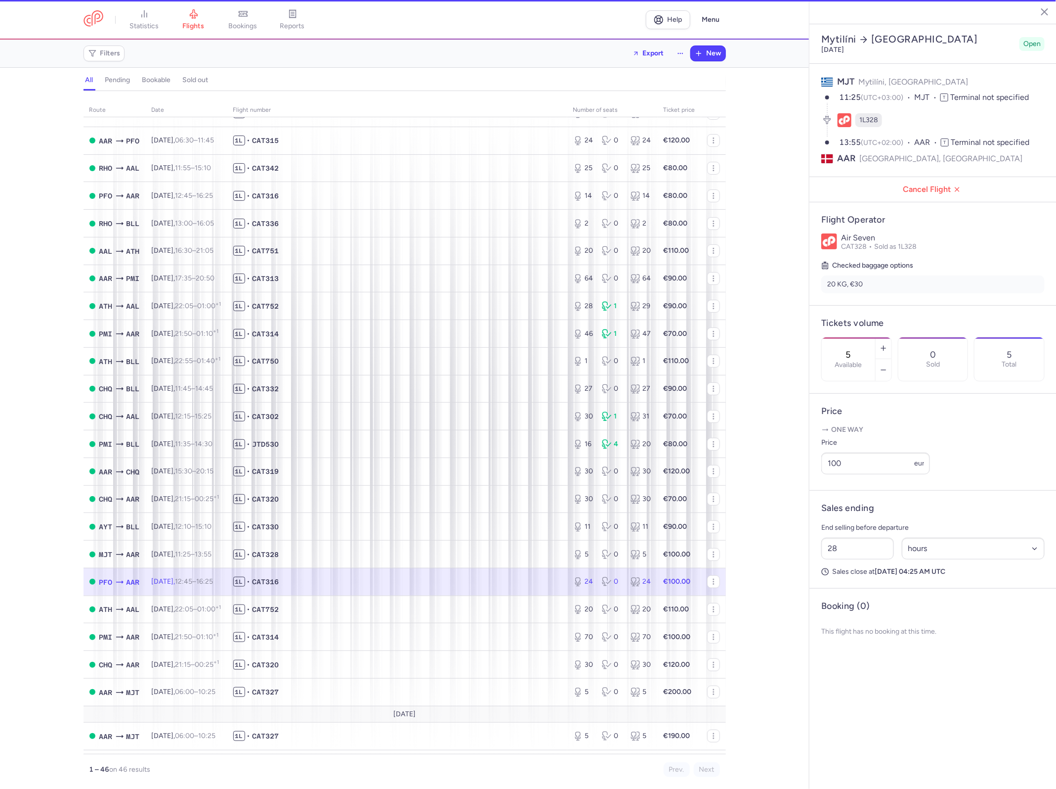
type input "24"
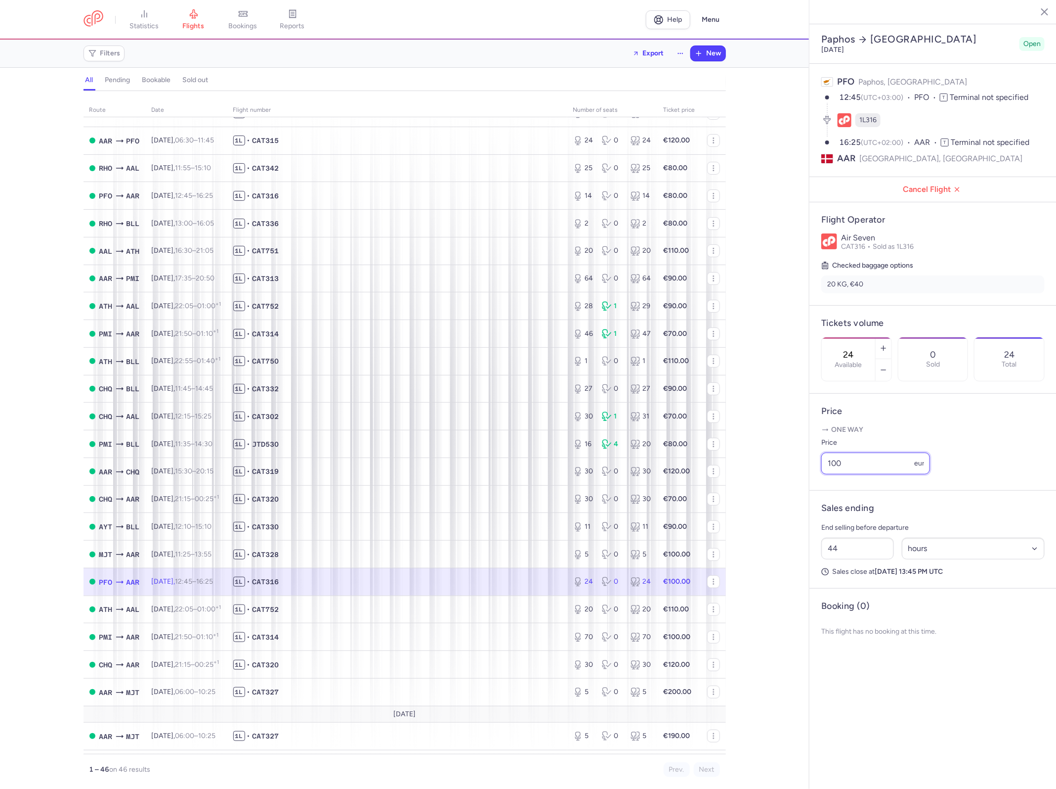
click at [900, 452] on input "100" at bounding box center [876, 463] width 109 height 22
click at [756, 372] on div "route date Flight number number of seats Ticket price [DATE] AAR MJT [DATE] 06:…" at bounding box center [404, 443] width 809 height 692
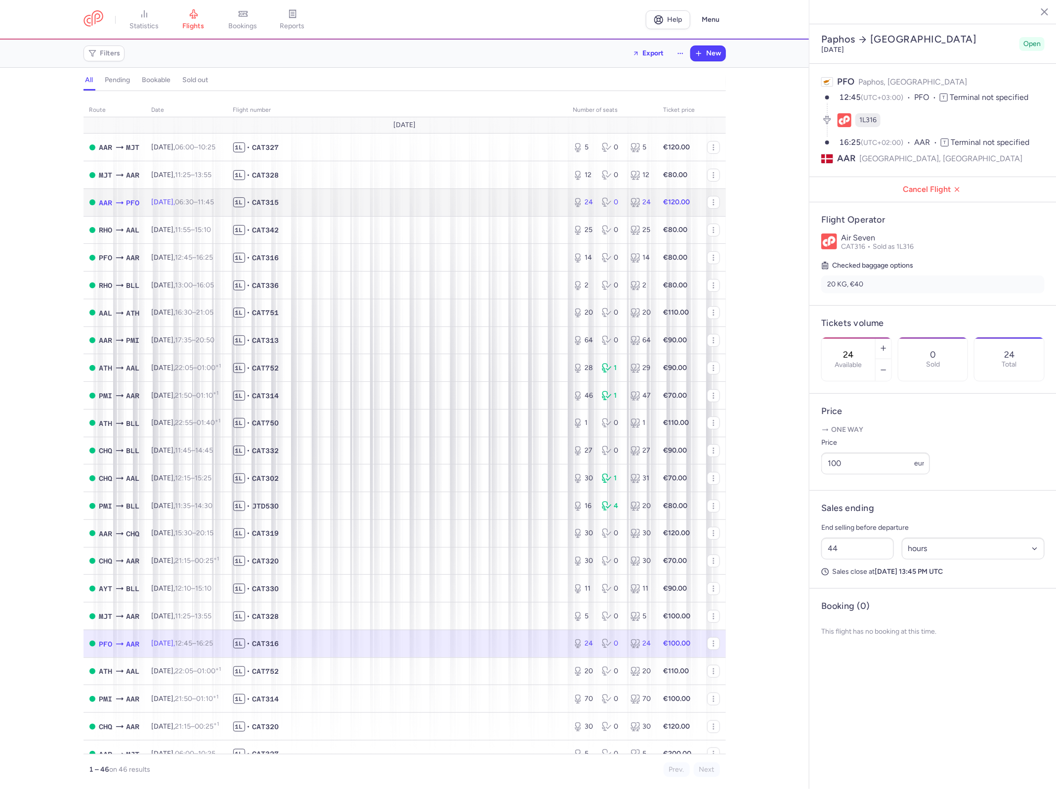
click at [449, 201] on span "1L • CAT315" at bounding box center [397, 202] width 328 height 10
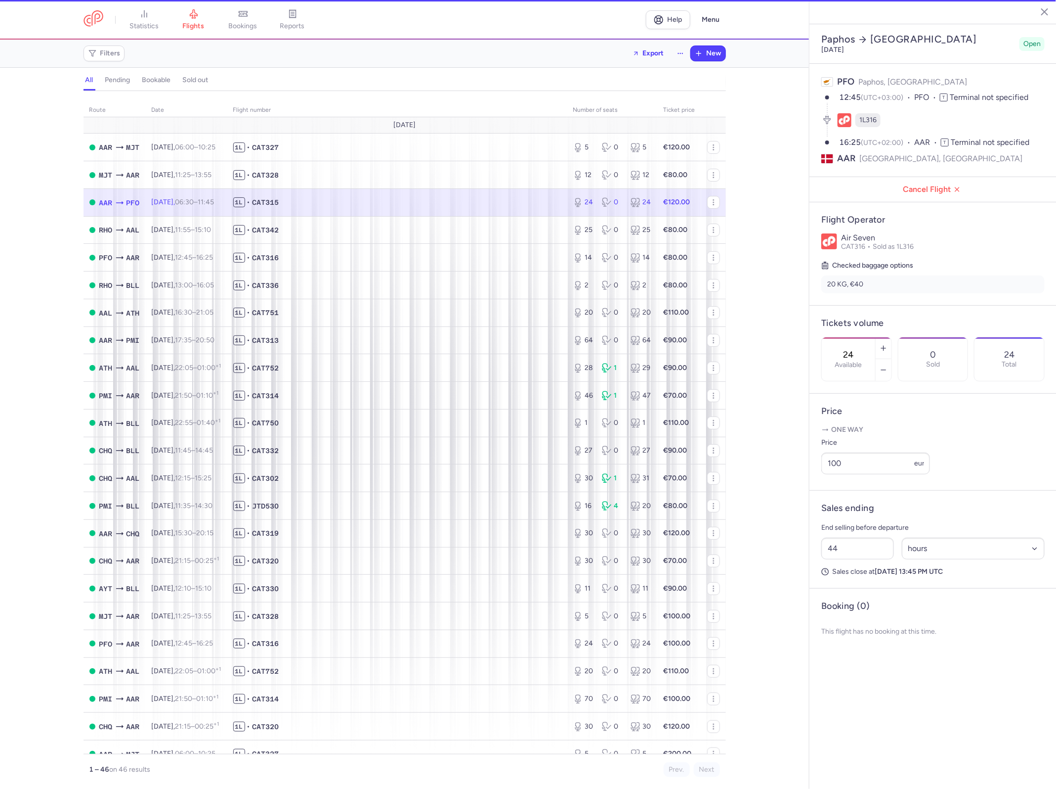
type input "39"
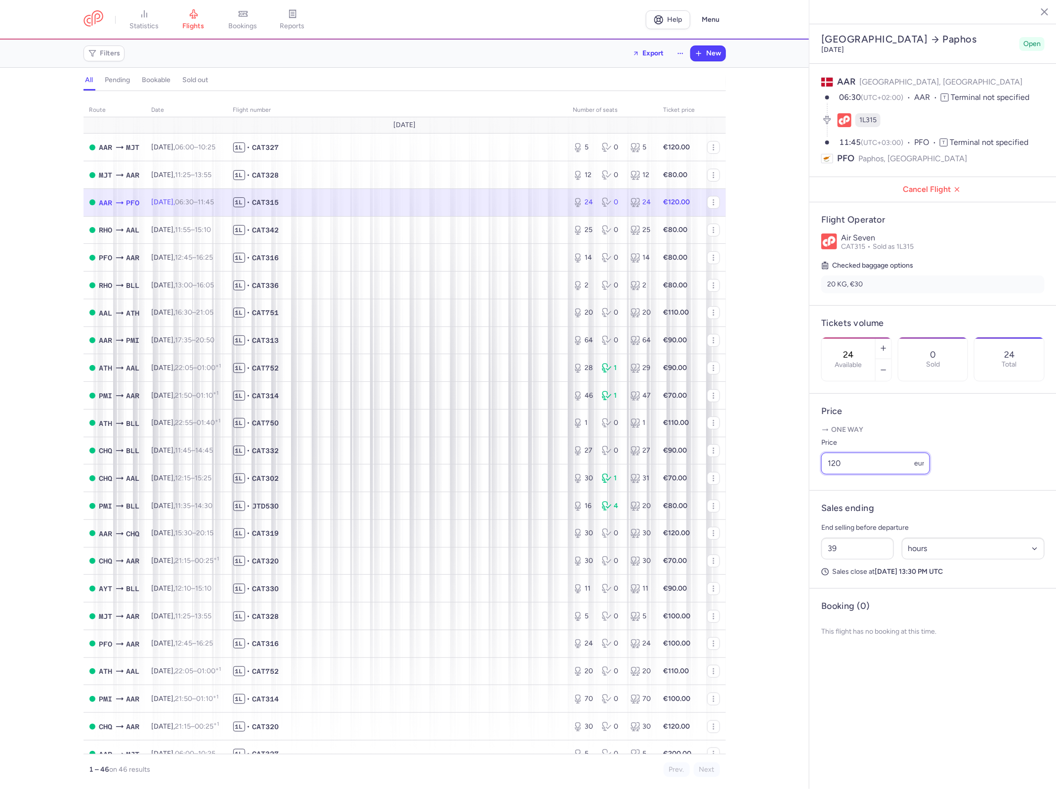
click at [880, 452] on input "120" at bounding box center [876, 463] width 109 height 22
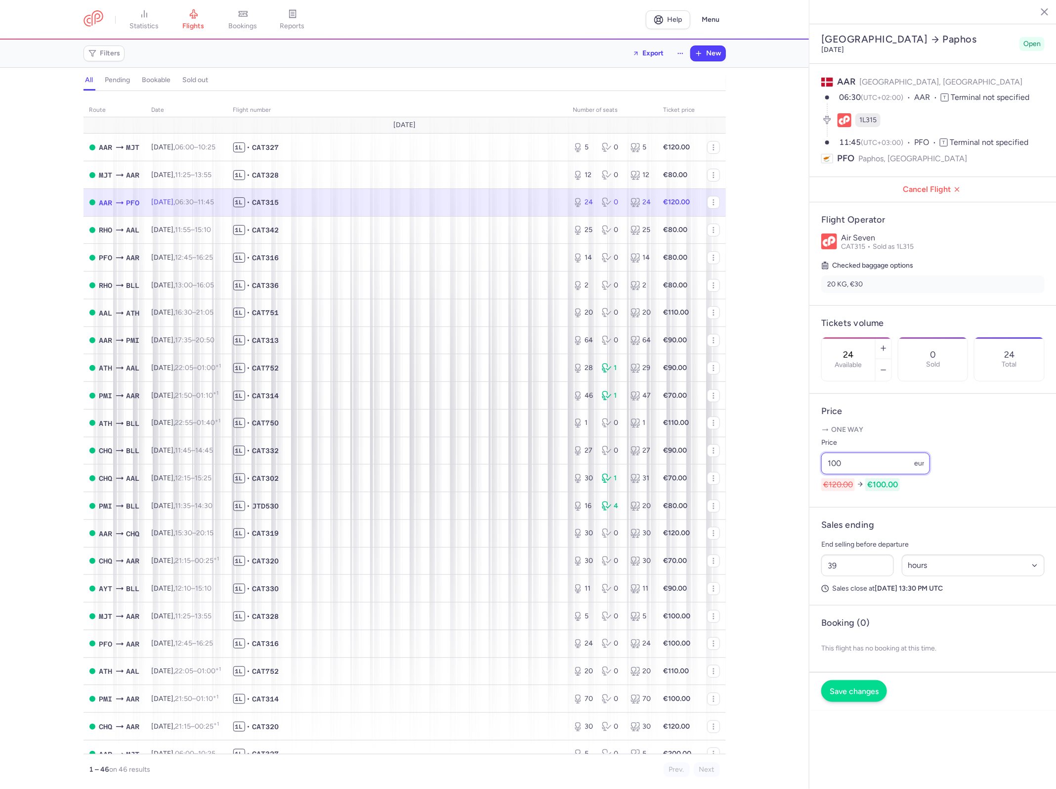
type input "100"
click at [873, 687] on span "Save changes" at bounding box center [854, 691] width 49 height 9
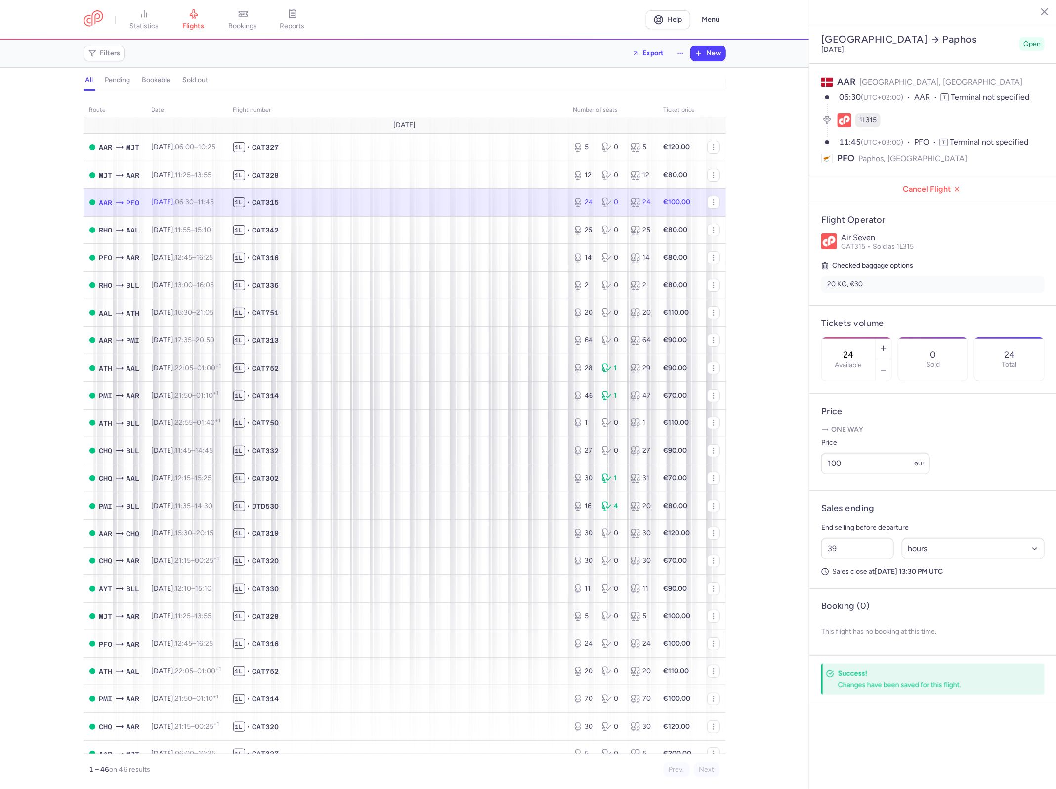
click at [881, 437] on div "Price 100 eur" at bounding box center [876, 456] width 109 height 38
click at [876, 452] on input "100" at bounding box center [876, 463] width 109 height 22
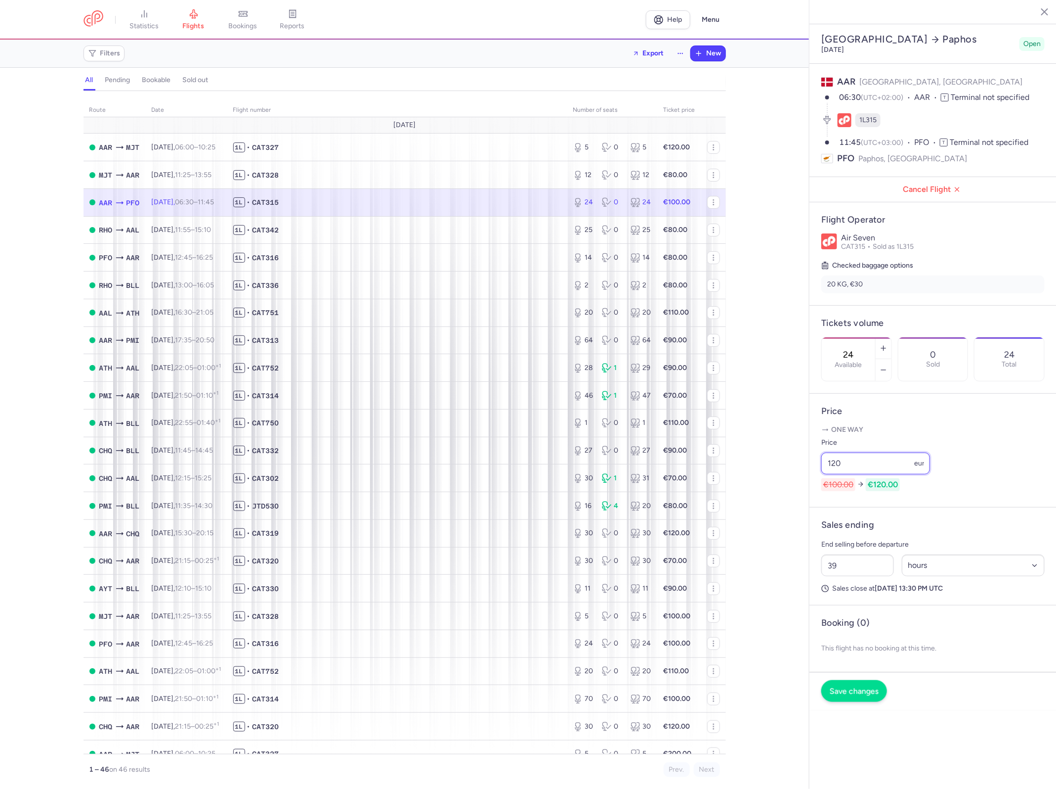
type input "120"
click at [868, 687] on span "Save changes" at bounding box center [854, 691] width 49 height 9
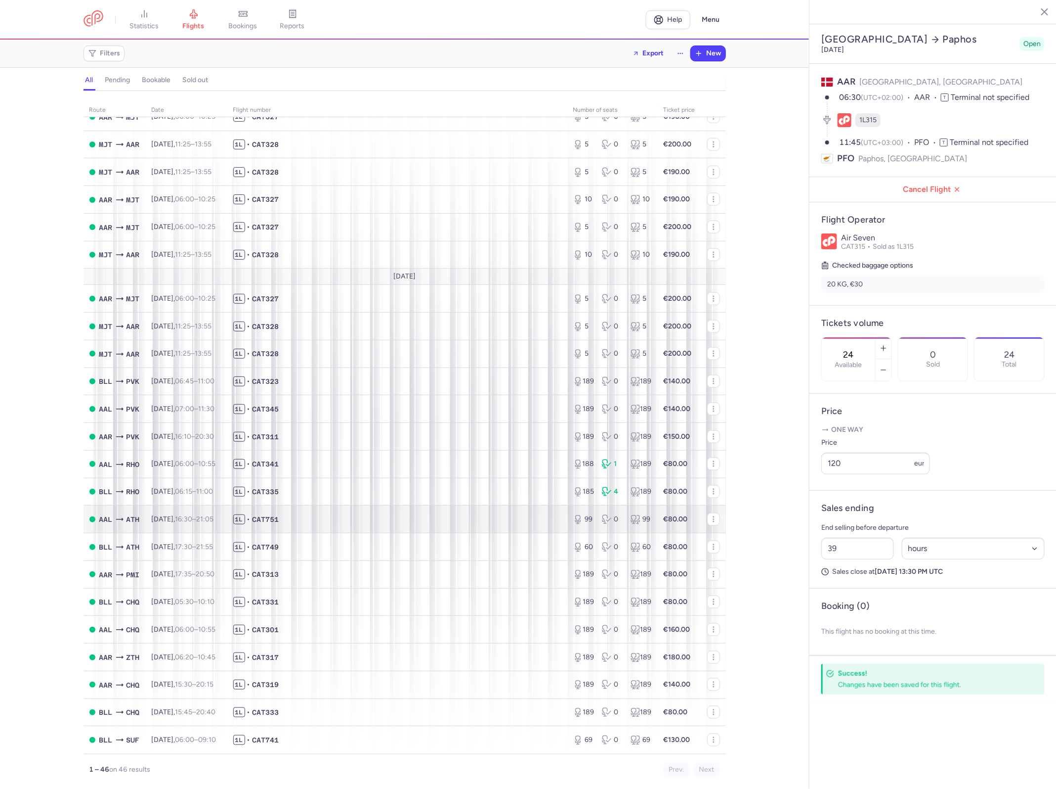
scroll to position [686, 0]
drag, startPoint x: 315, startPoint y: 372, endPoint x: 264, endPoint y: 387, distance: 53.2
click at [264, 387] on td "1L • CAT323" at bounding box center [397, 381] width 340 height 28
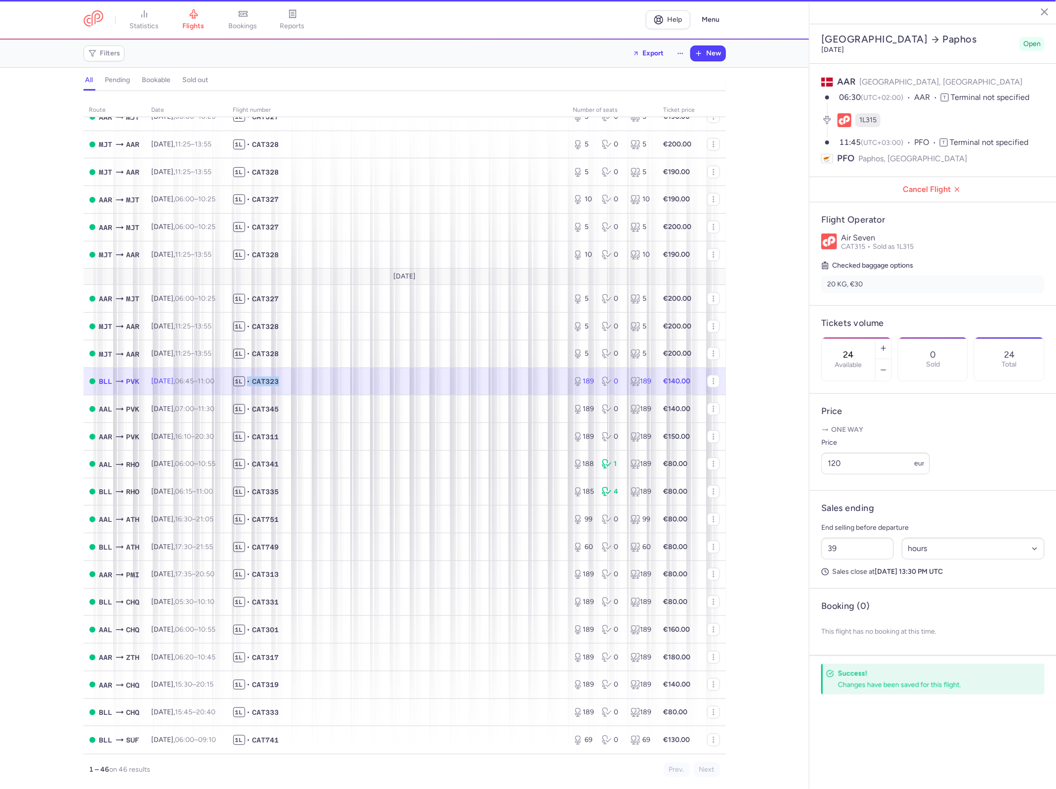
type input "189"
type input "2"
select select "days"
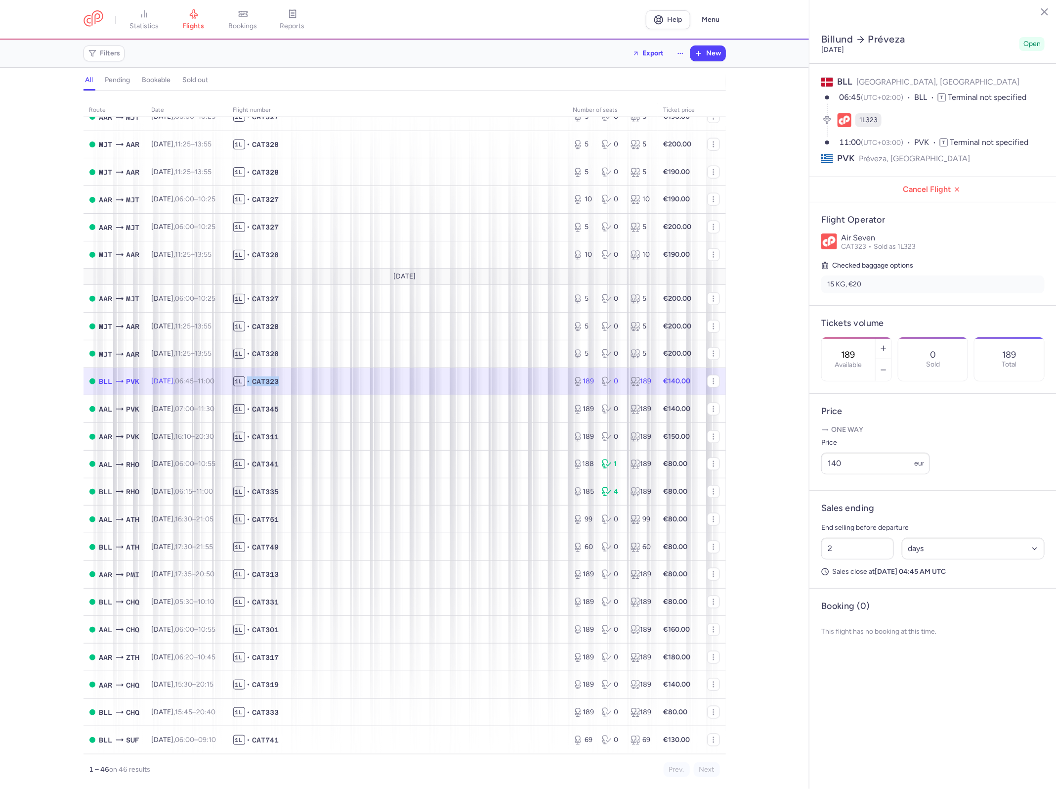
drag, startPoint x: 264, startPoint y: 387, endPoint x: 351, endPoint y: 372, distance: 88.3
click at [658, 372] on td "1L • CAT323" at bounding box center [680, 381] width 44 height 28
click at [348, 381] on span "1L • CAT323" at bounding box center [397, 381] width 328 height 10
drag, startPoint x: 334, startPoint y: 384, endPoint x: 268, endPoint y: 384, distance: 65.8
click at [268, 384] on span "1L • CAT323" at bounding box center [397, 381] width 328 height 10
